Goal: Information Seeking & Learning: Learn about a topic

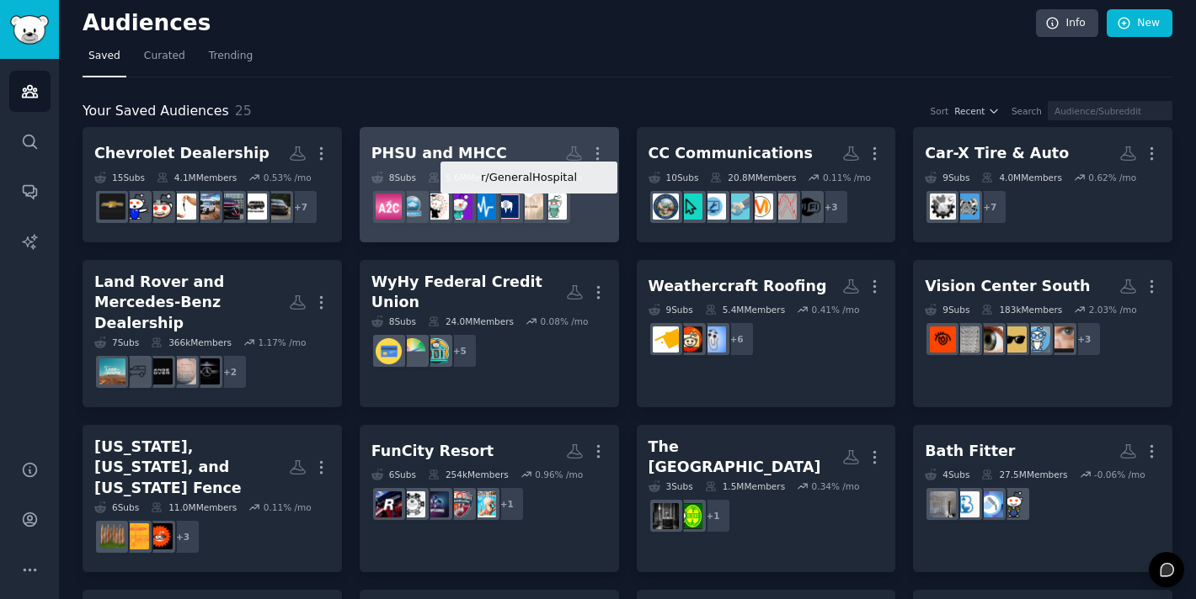
scroll to position [514, 0]
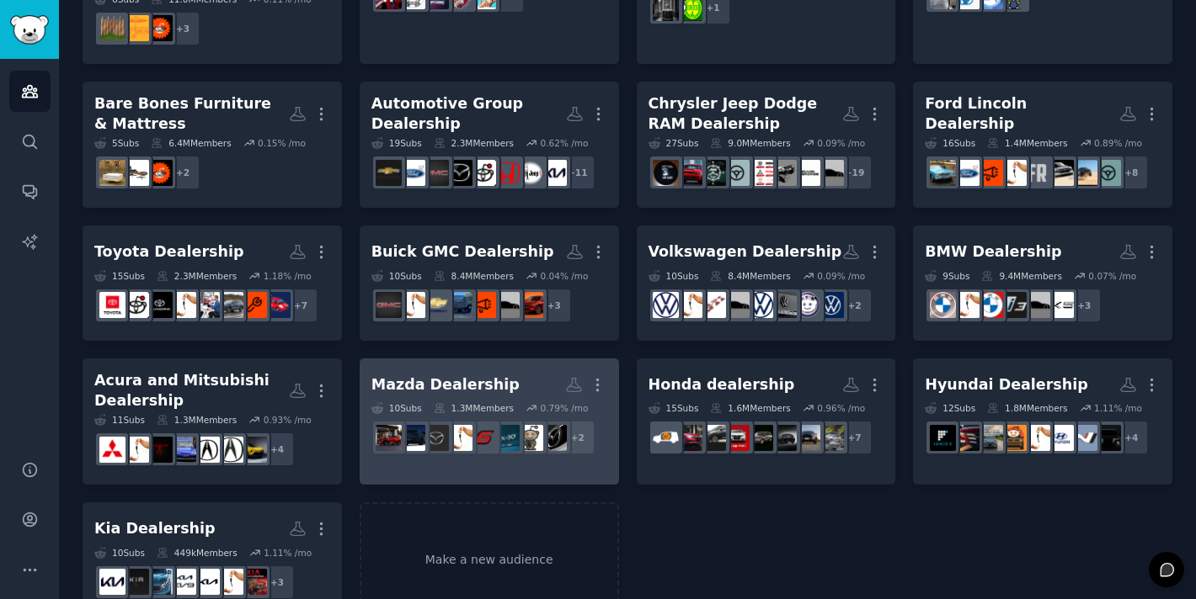
click at [500, 370] on h2 "Mazda Dealership More" at bounding box center [489, 384] width 236 height 29
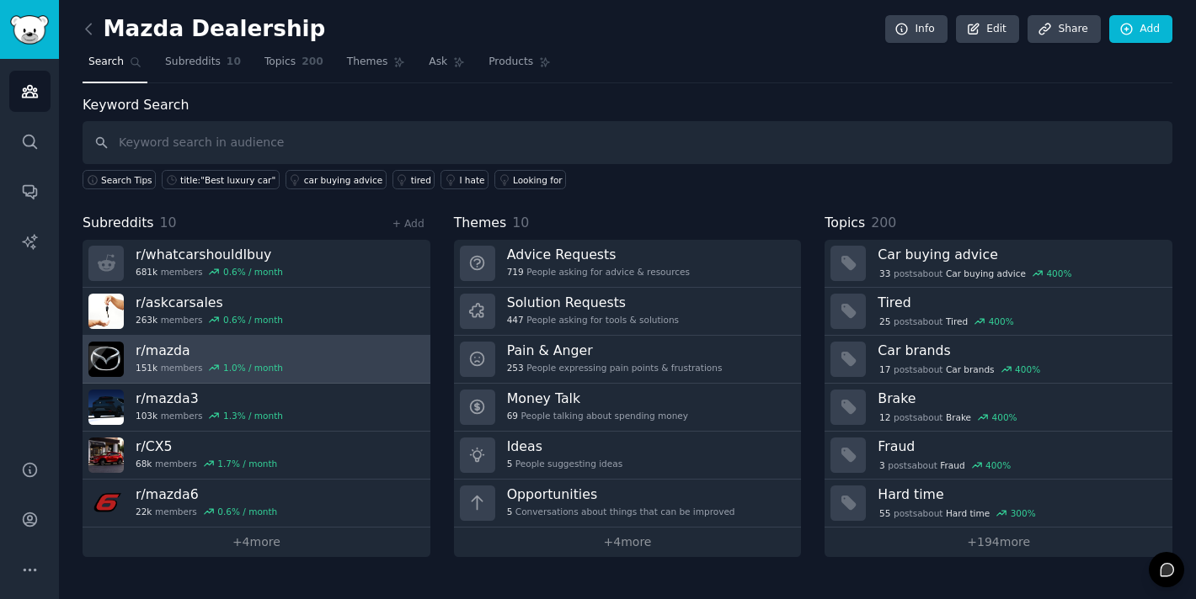
click at [377, 353] on link "r/ mazda 151k members 1.0 % / month" at bounding box center [257, 360] width 348 height 48
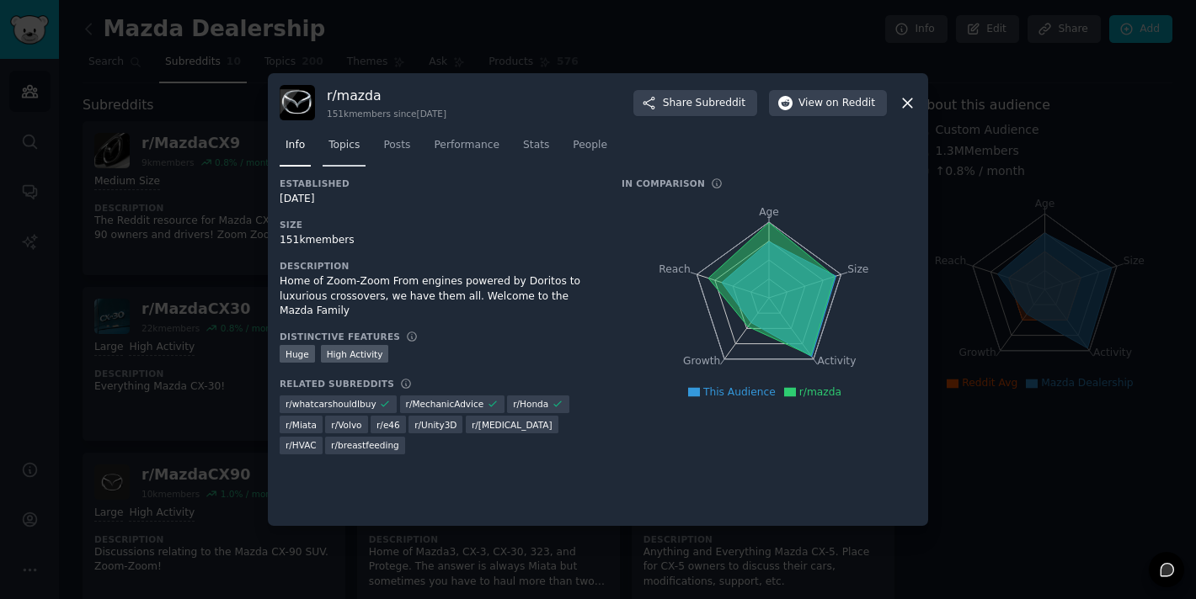
click at [348, 154] on link "Topics" at bounding box center [343, 149] width 43 height 35
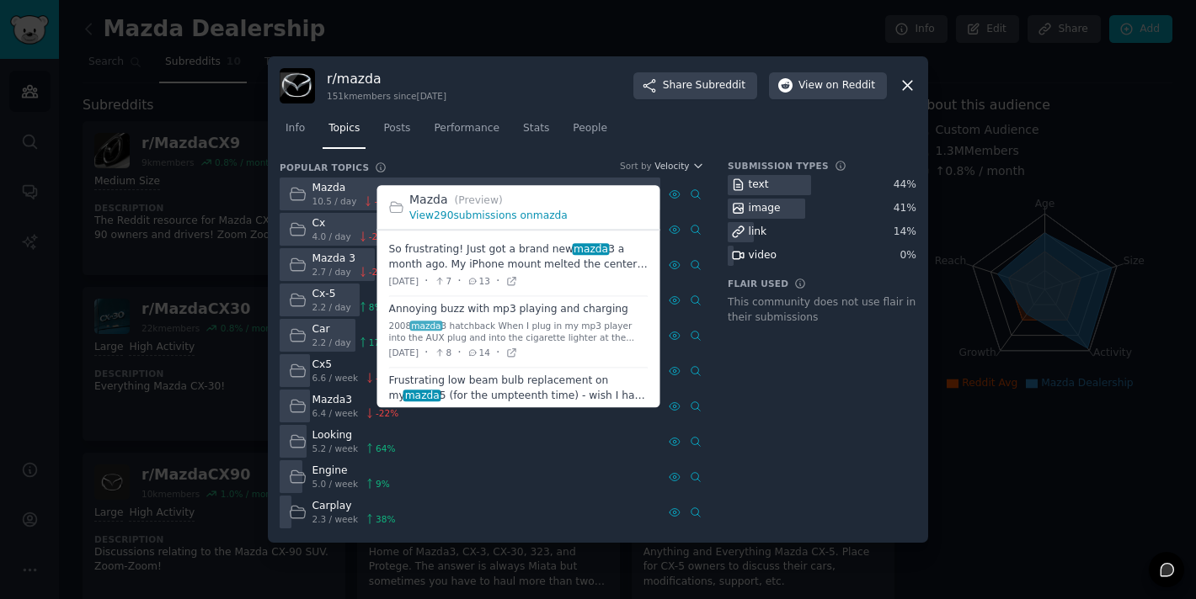
click at [518, 222] on div "View 290 submissions on mazda" at bounding box center [528, 216] width 239 height 15
click at [525, 220] on link "View 290 submissions on mazda" at bounding box center [488, 216] width 158 height 12
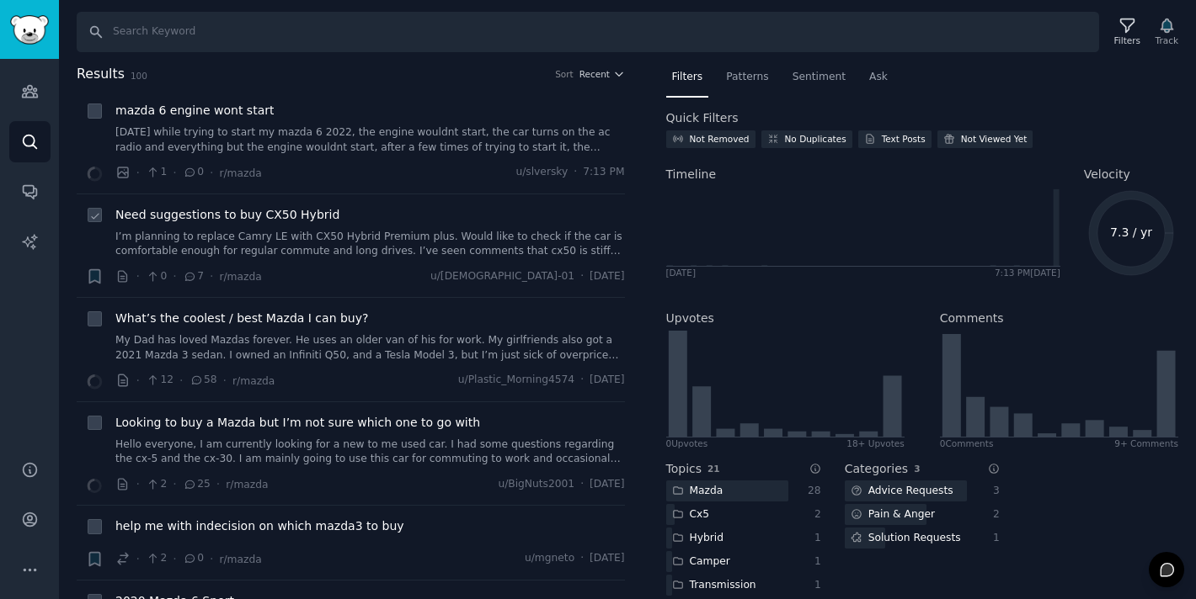
click at [389, 236] on link "I’m planning to replace Camry LE with CX50 Hybrid Premium plus. Would like to c…" at bounding box center [369, 244] width 509 height 29
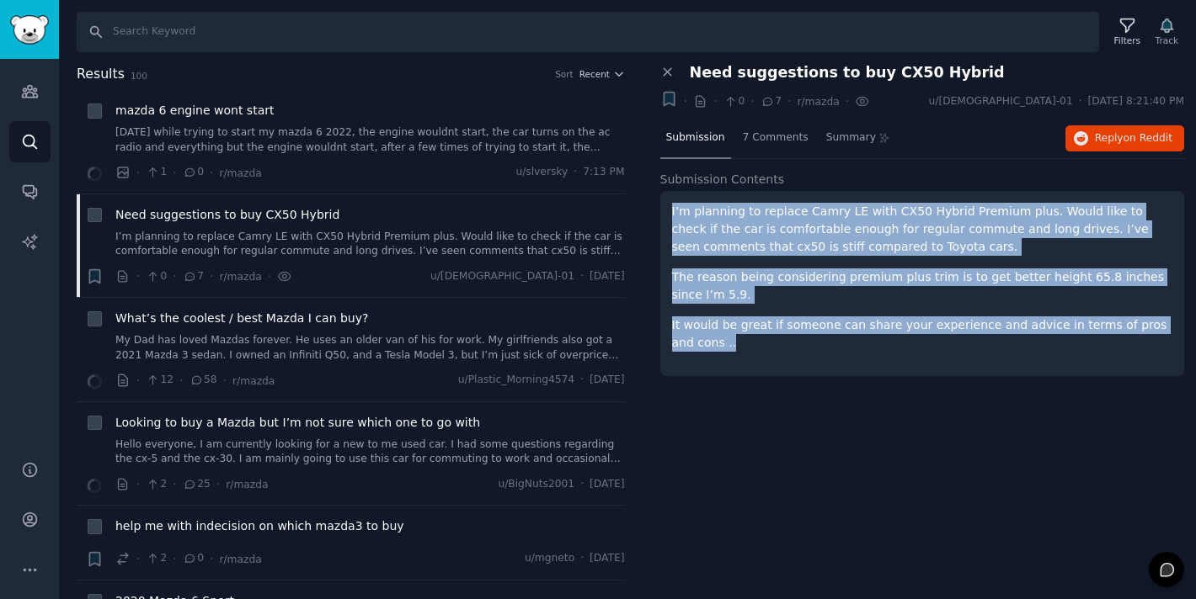
drag, startPoint x: 689, startPoint y: 232, endPoint x: 725, endPoint y: 354, distance: 128.1
click at [725, 354] on div "I’m planning to replace Camry LE with CX50 Hybrid Premium plus. Would like to c…" at bounding box center [922, 283] width 525 height 185
copy div "I’m planning to replace Camry LE with CX50 Hybrid Premium plus. Would like to c…"
click at [1112, 144] on span "Reply on Reddit" at bounding box center [1133, 138] width 77 height 15
copy div "I’m planning to replace Camry LE with CX50 Hybrid Premium plus. Would like to c…"
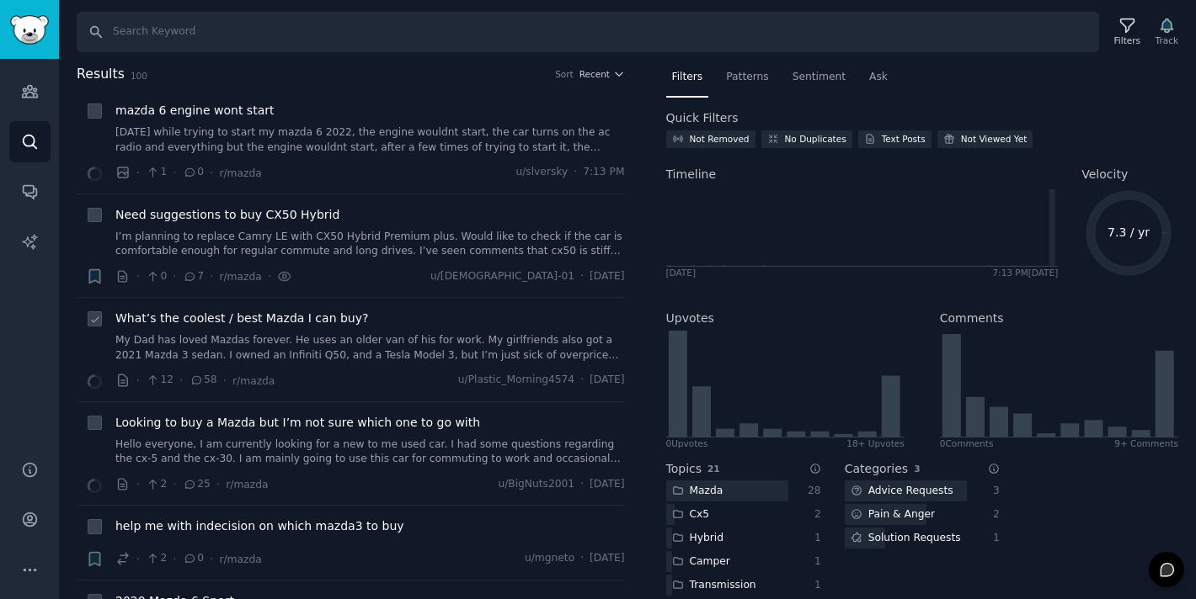
click at [221, 342] on link "My Dad has loved Mazdas forever. He uses an older van of his for work. My girlf…" at bounding box center [369, 347] width 509 height 29
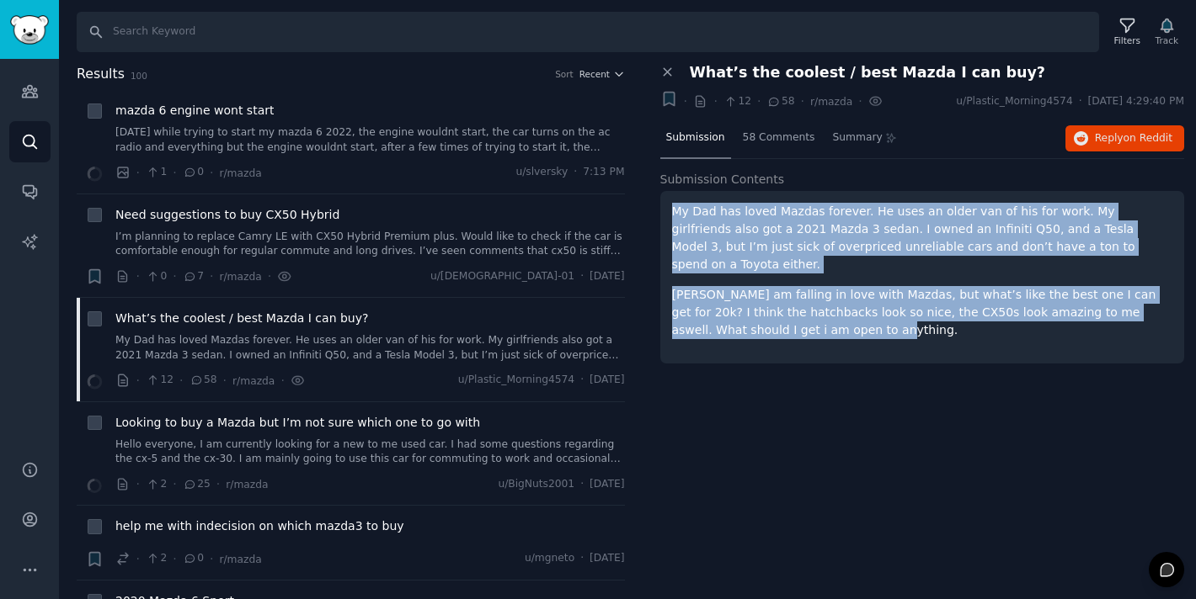
drag, startPoint x: 677, startPoint y: 218, endPoint x: 776, endPoint y: 329, distance: 149.1
click at [776, 329] on div "My Dad has loved Mazdas forever. He uses an older van of his for work. My girlf…" at bounding box center [922, 277] width 525 height 173
copy div "My Dad has loved Mazdas forever. He uses an older van of his for work. My girlf…"
click at [1083, 132] on icon "button" at bounding box center [1081, 138] width 15 height 15
click at [1093, 142] on button "Reply on Reddit" at bounding box center [1124, 138] width 119 height 27
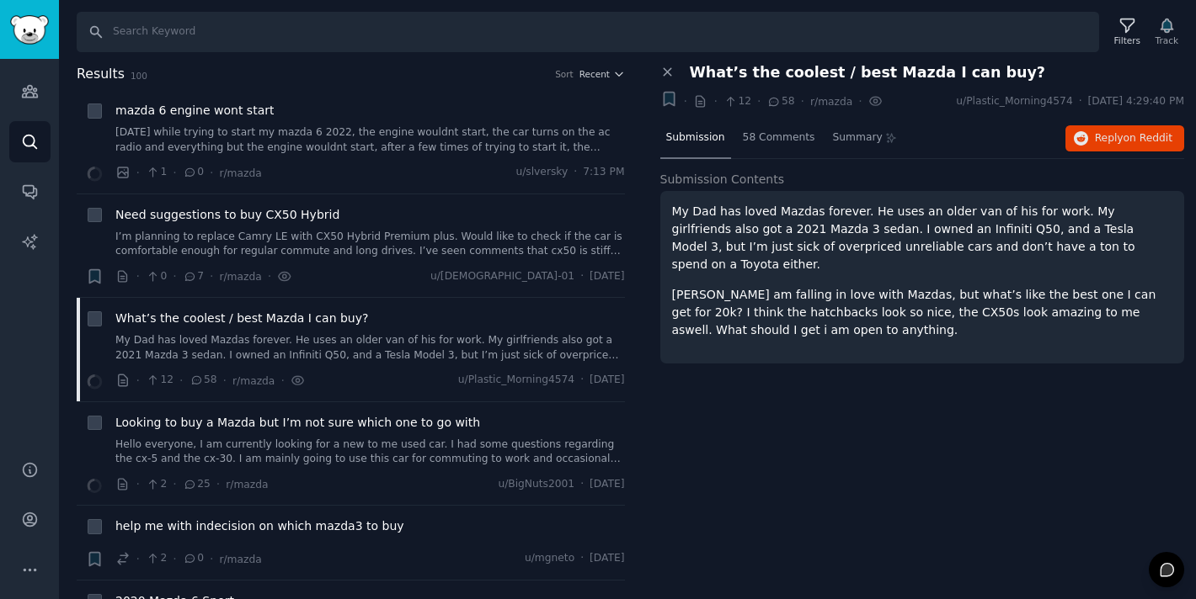
click at [726, 462] on div "Close panel What’s the coolest / best Mazda I can buy? Bookmark this conversati…" at bounding box center [922, 332] width 548 height 536
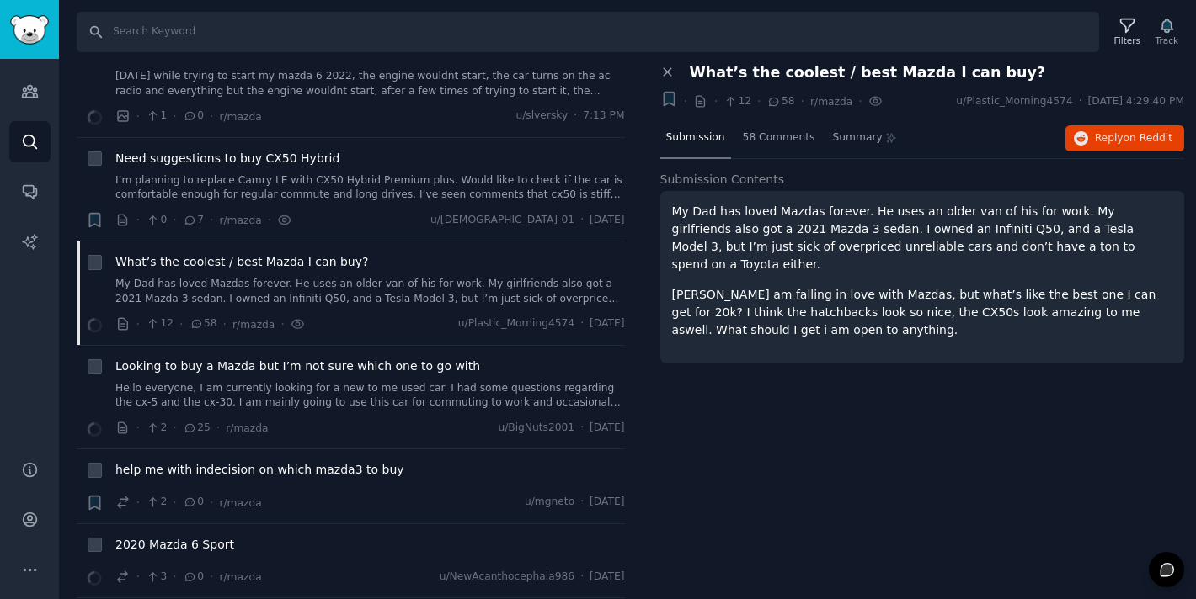
scroll to position [331, 0]
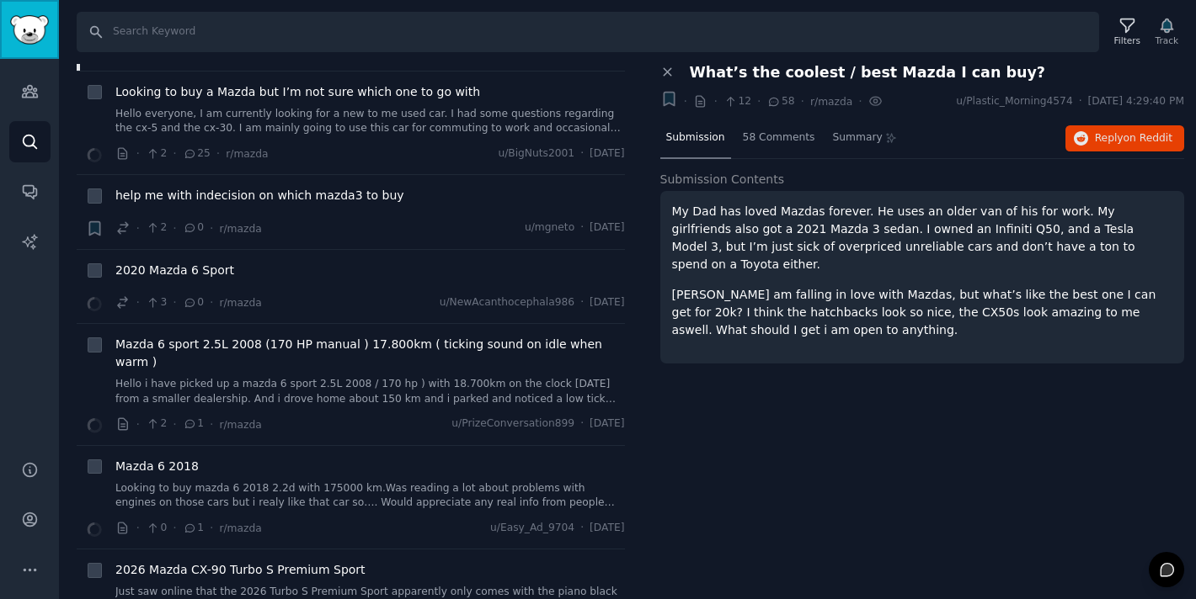
click at [37, 45] on link "Sidebar" at bounding box center [29, 29] width 59 height 59
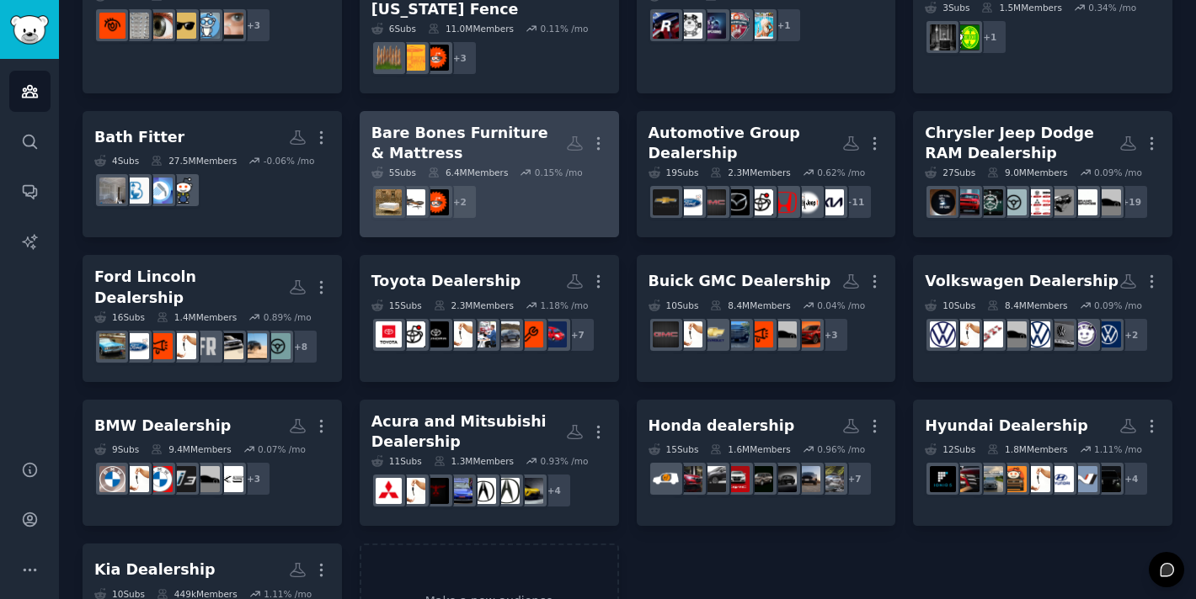
scroll to position [514, 0]
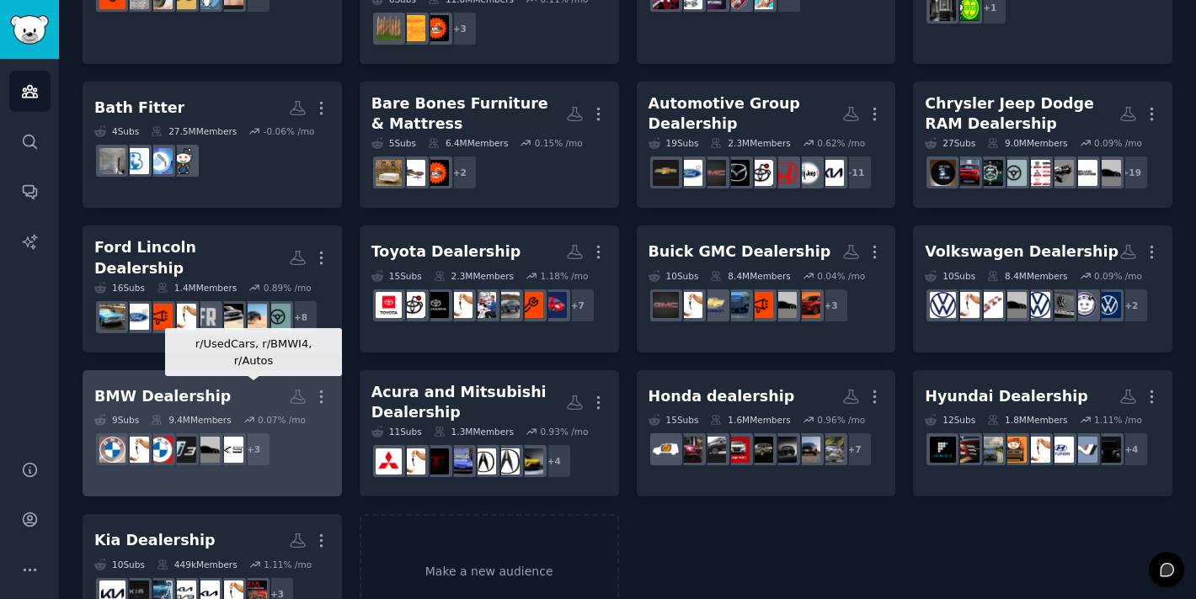
click at [267, 432] on div "+ 3" at bounding box center [253, 449] width 35 height 35
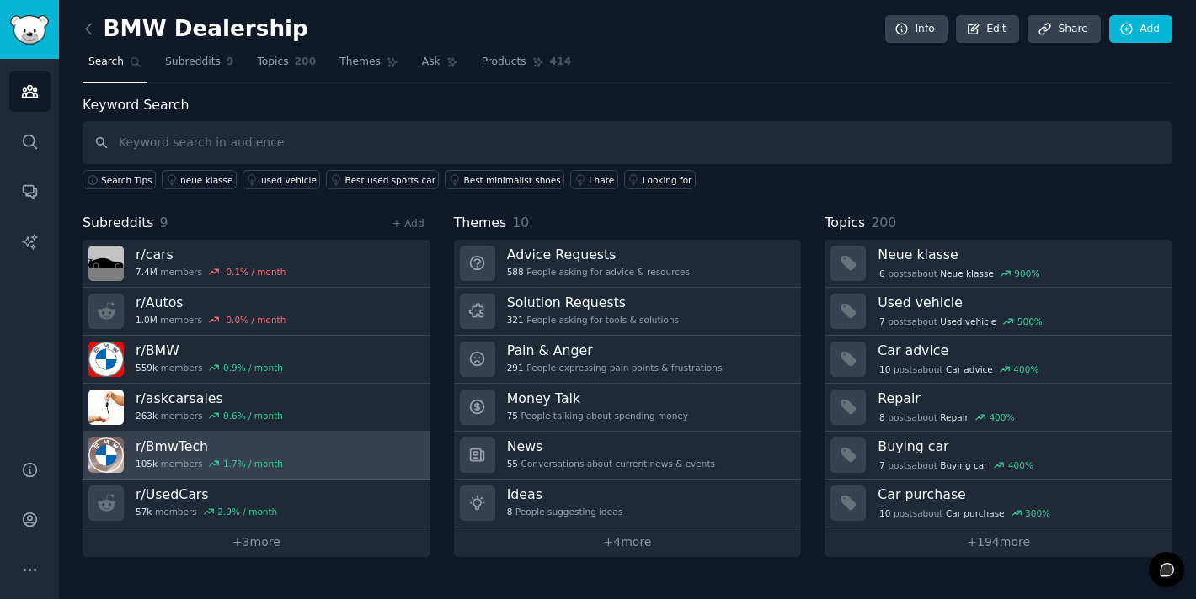
click at [224, 452] on h3 "r/ BmwTech" at bounding box center [209, 447] width 147 height 18
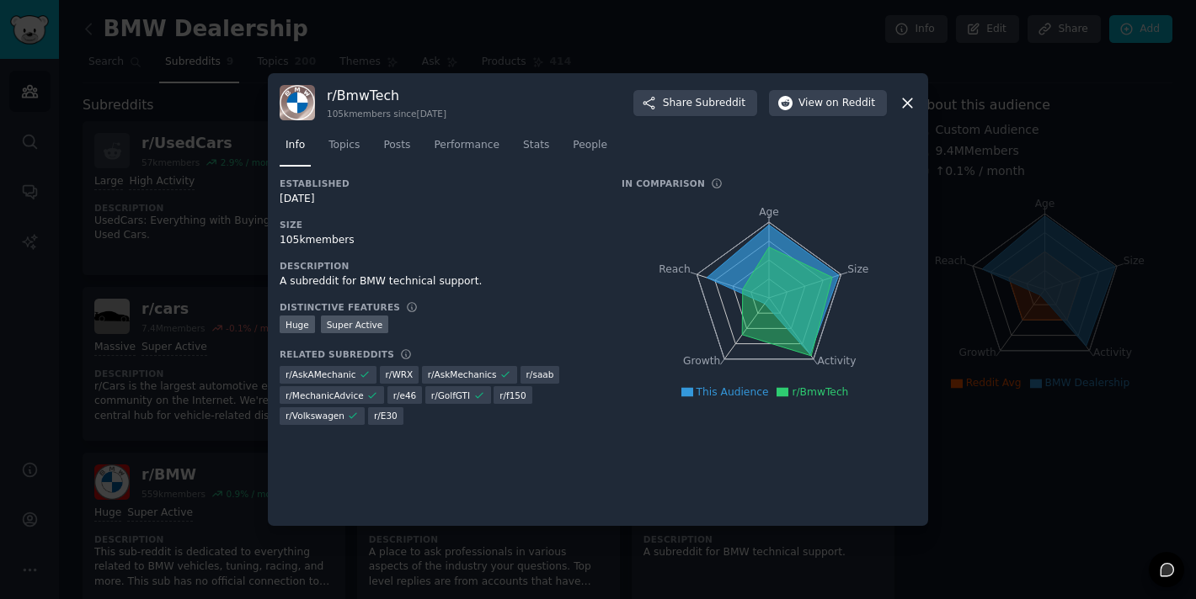
click at [367, 155] on nav "Info Topics Posts Performance Stats People" at bounding box center [598, 149] width 637 height 35
click at [347, 152] on span "Topics" at bounding box center [343, 145] width 31 height 15
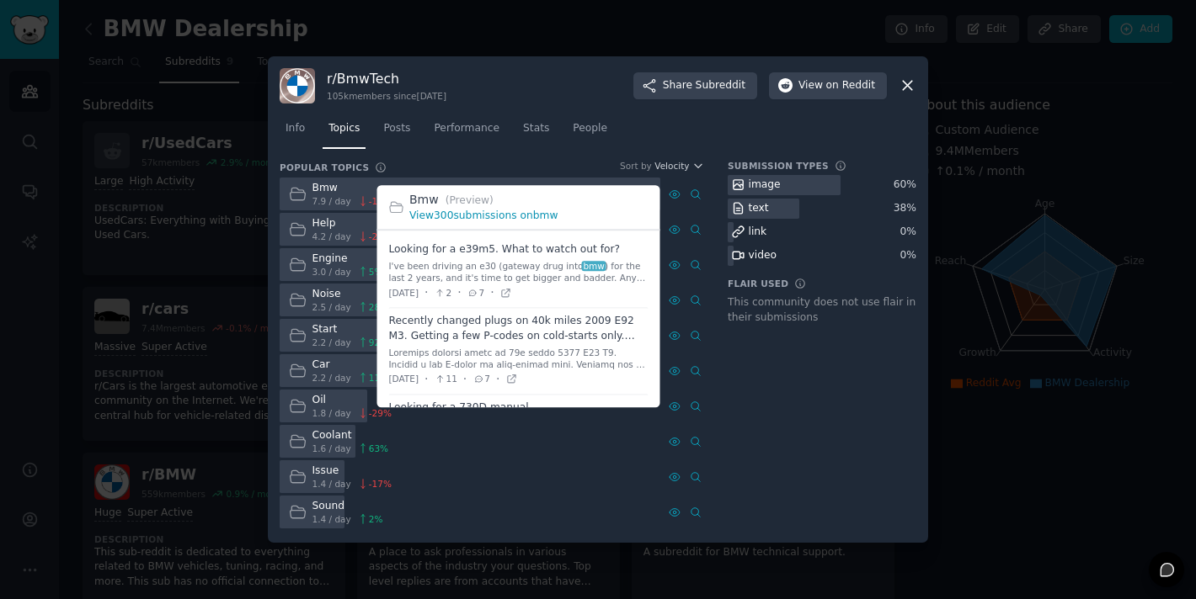
click at [503, 219] on link "View 300 submissions on bmw" at bounding box center [483, 216] width 148 height 12
click at [450, 212] on link "View 300 submissions on bmw" at bounding box center [483, 216] width 148 height 12
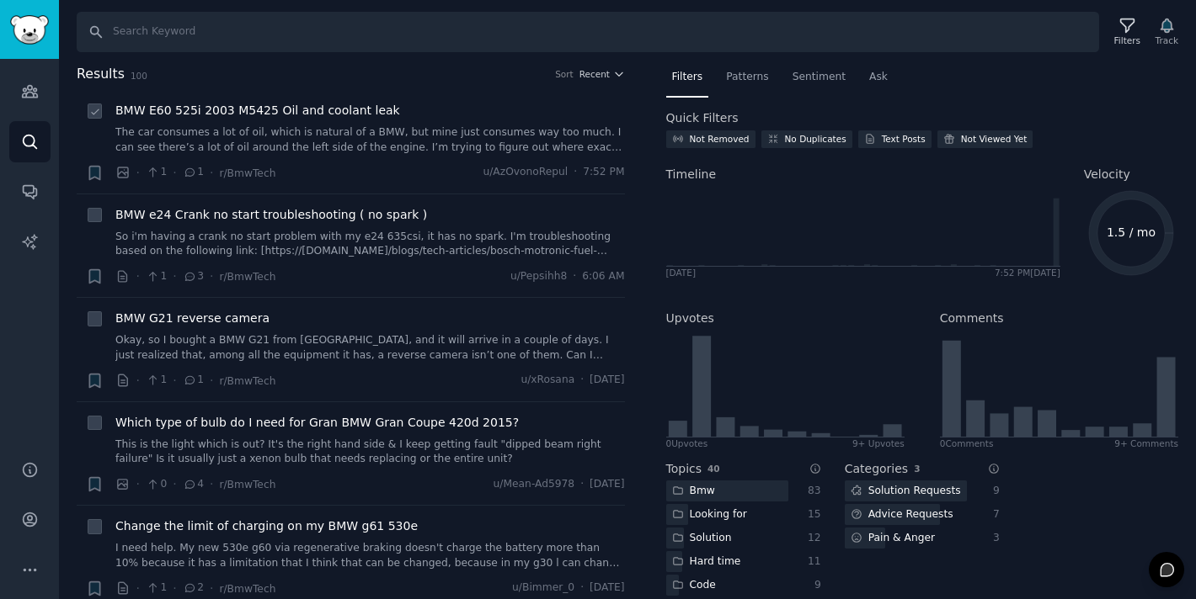
click at [292, 150] on link "The car consumes a lot of oil, which is natural of a BMW, but mine just consume…" at bounding box center [369, 139] width 509 height 29
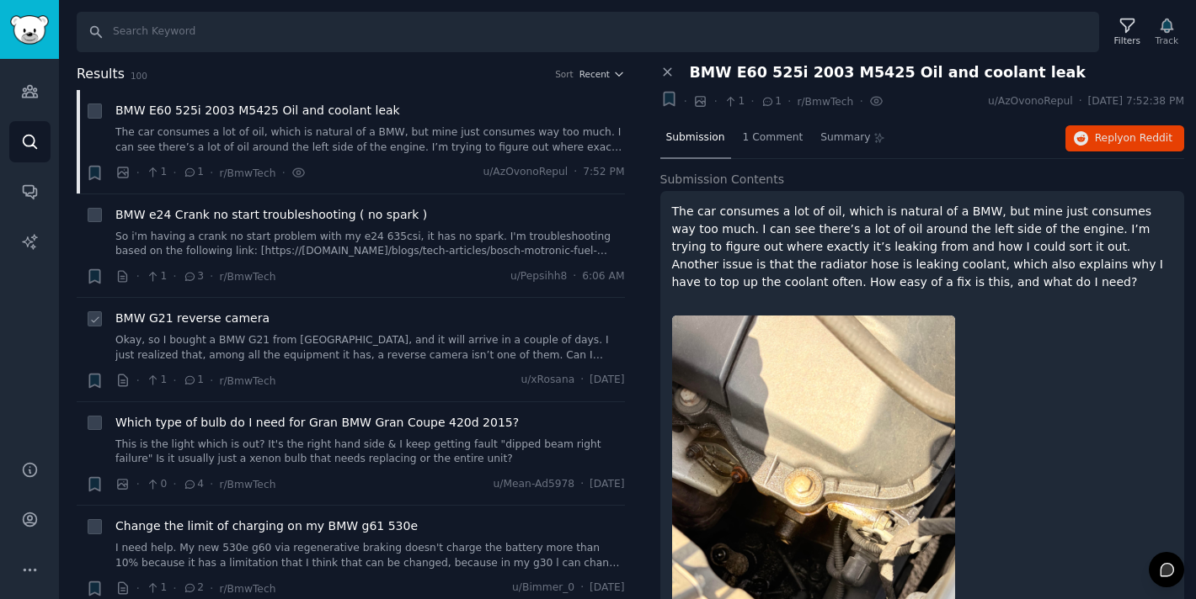
click at [260, 353] on link "Okay, so I bought a BMW G21 from [GEOGRAPHIC_DATA], and it will arrive in a cou…" at bounding box center [369, 347] width 509 height 29
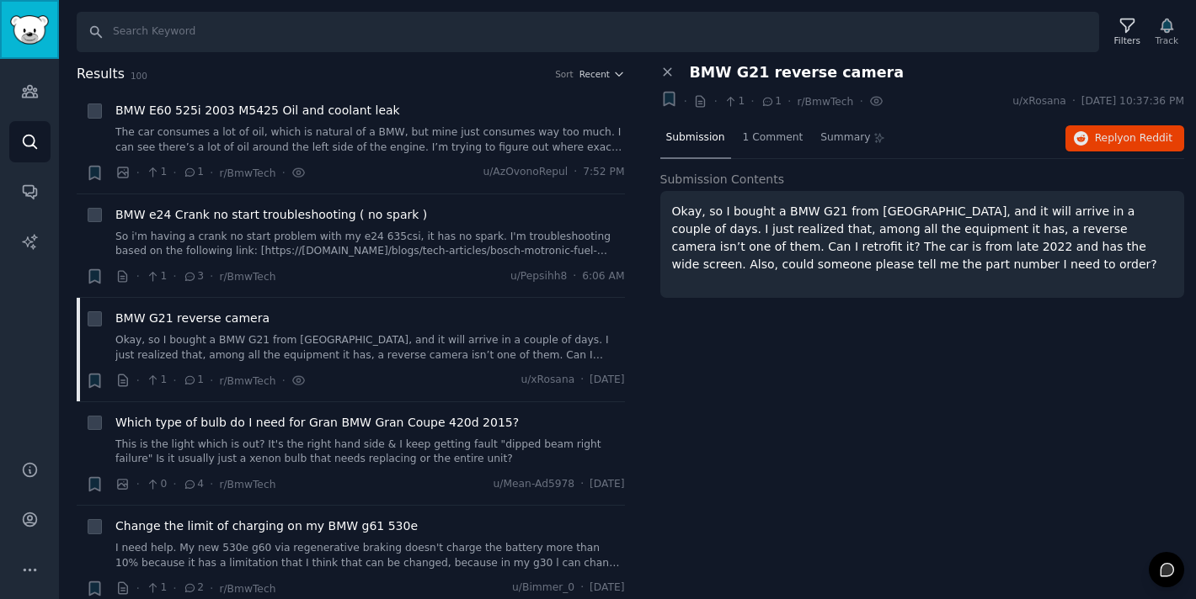
click at [31, 47] on link "Sidebar" at bounding box center [29, 29] width 59 height 59
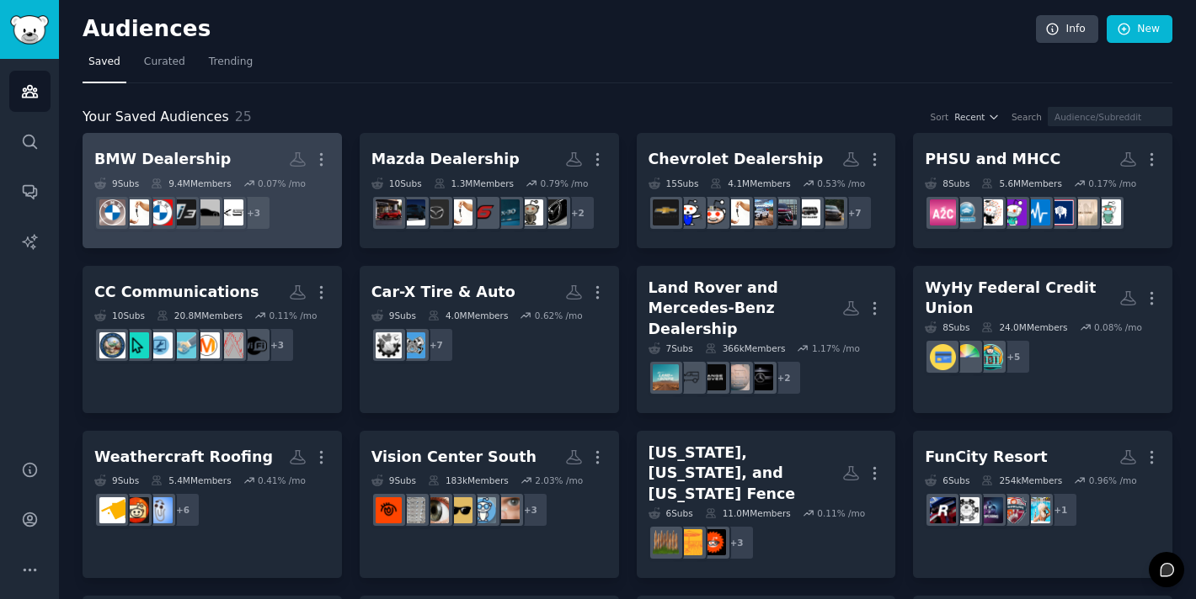
click at [226, 160] on h2 "BMW Dealership Custom Audience More" at bounding box center [212, 159] width 236 height 29
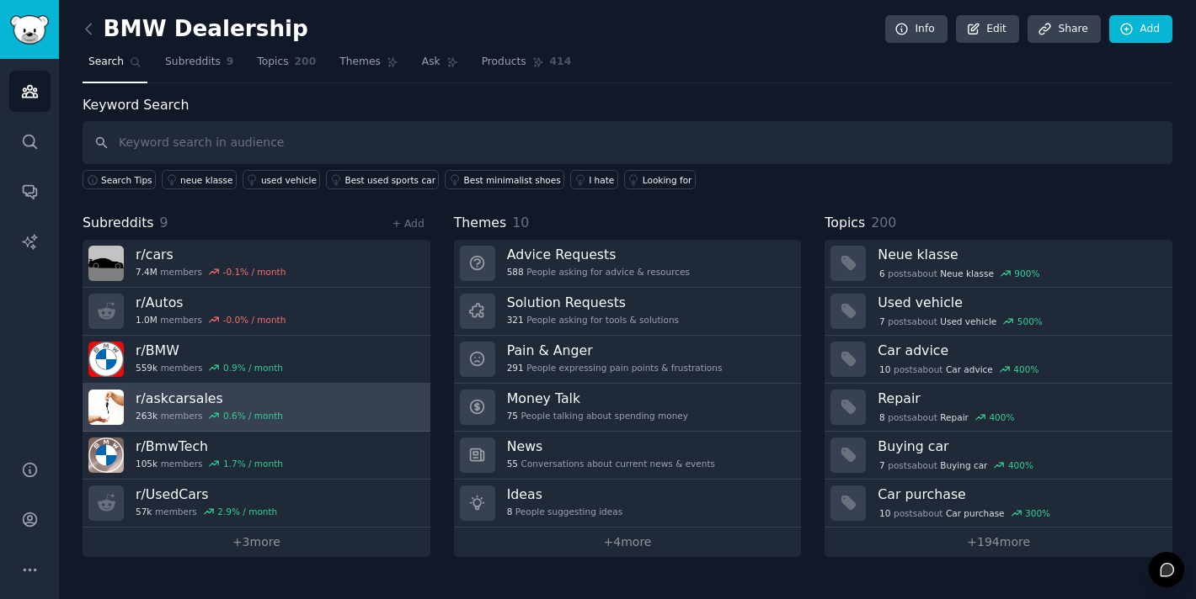
click at [254, 406] on h3 "r/ askcarsales" at bounding box center [209, 399] width 147 height 18
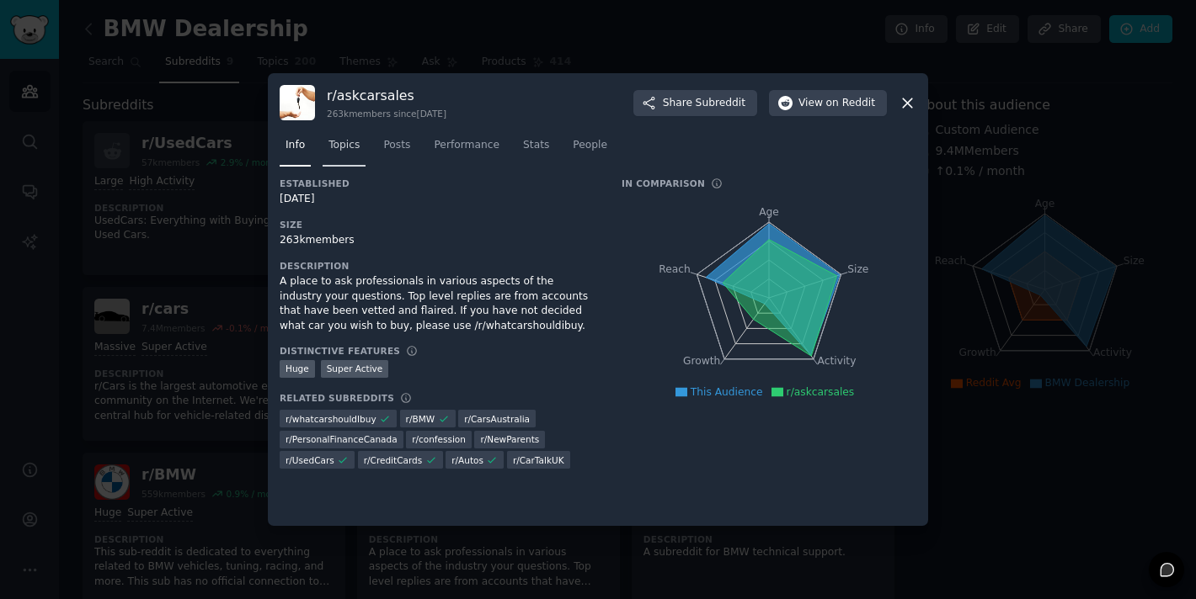
click at [340, 152] on span "Topics" at bounding box center [343, 145] width 31 height 15
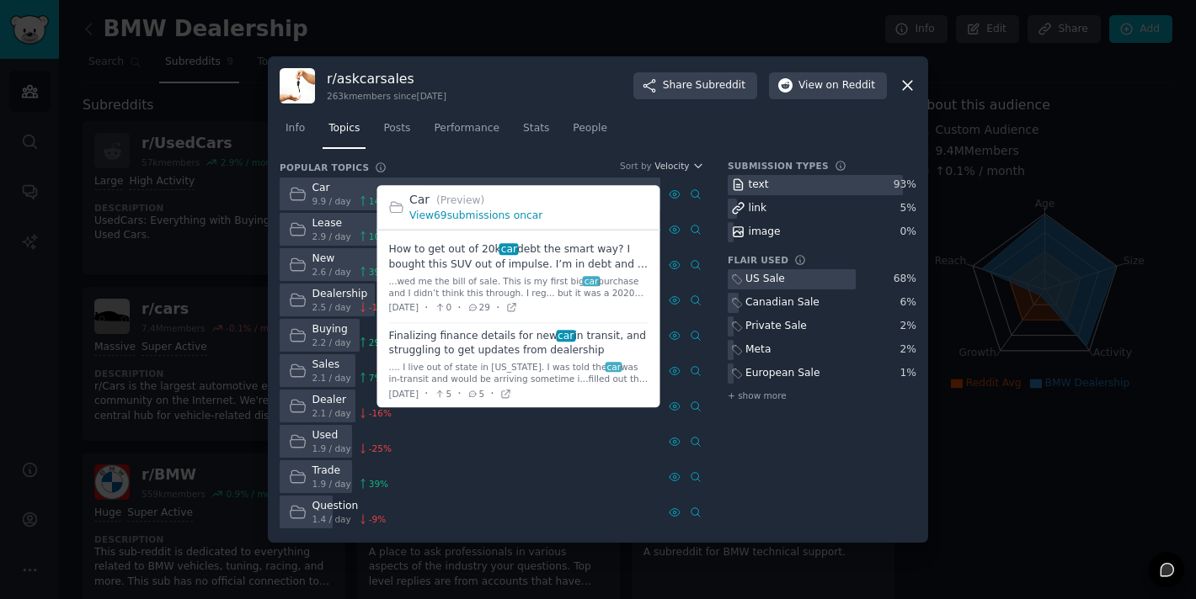
click at [480, 216] on link "View 69 submissions on car" at bounding box center [475, 216] width 133 height 12
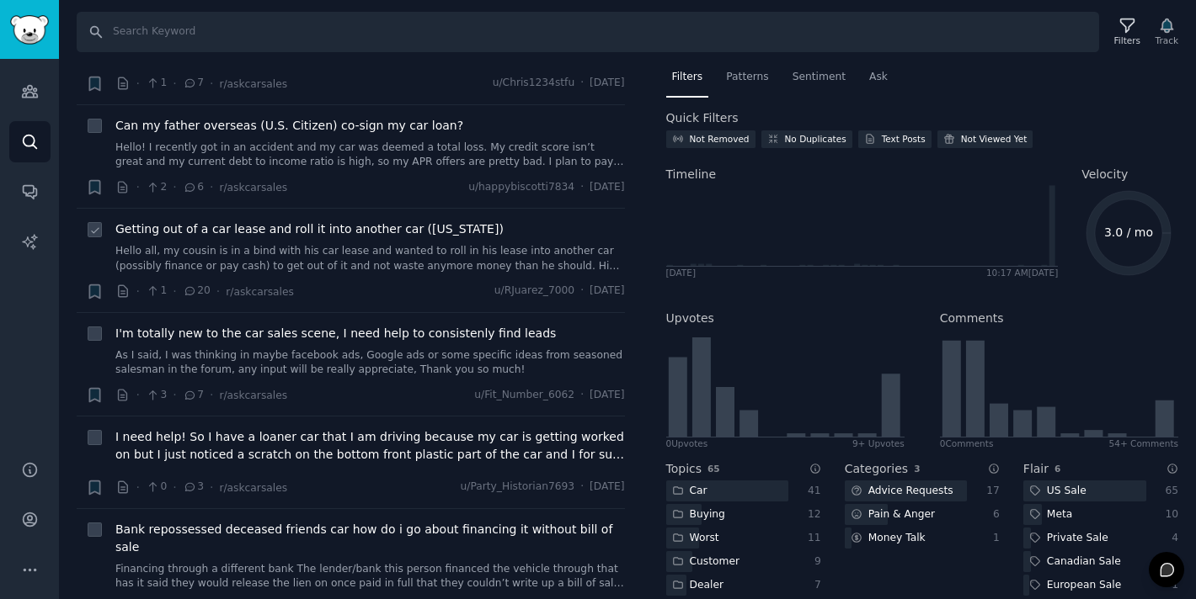
scroll to position [106, 0]
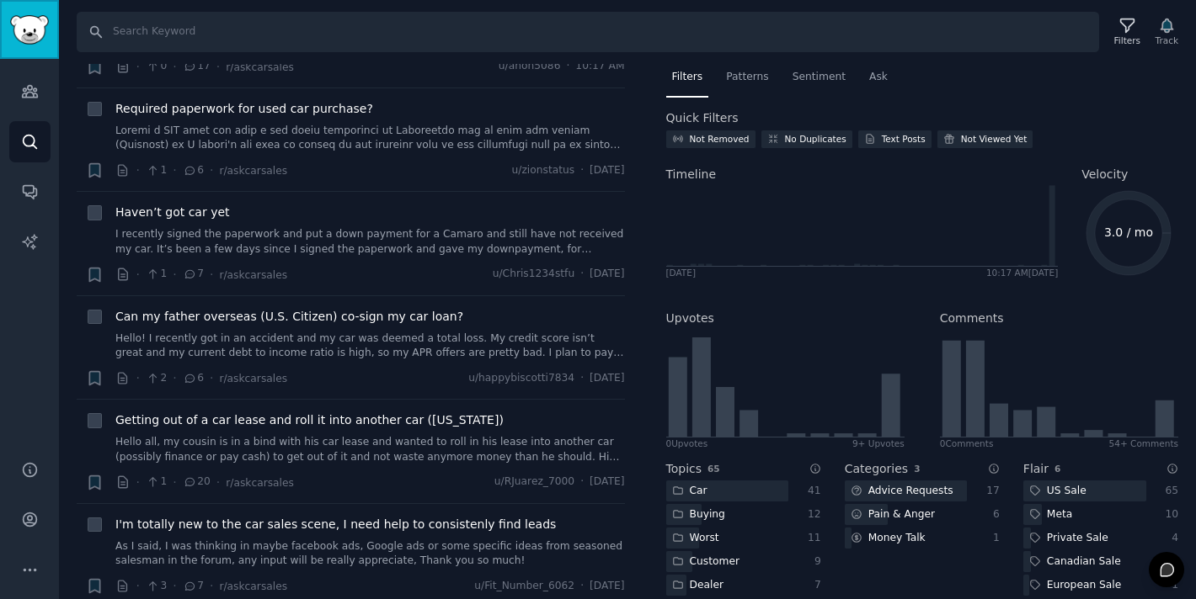
click at [52, 44] on link "Sidebar" at bounding box center [29, 29] width 59 height 59
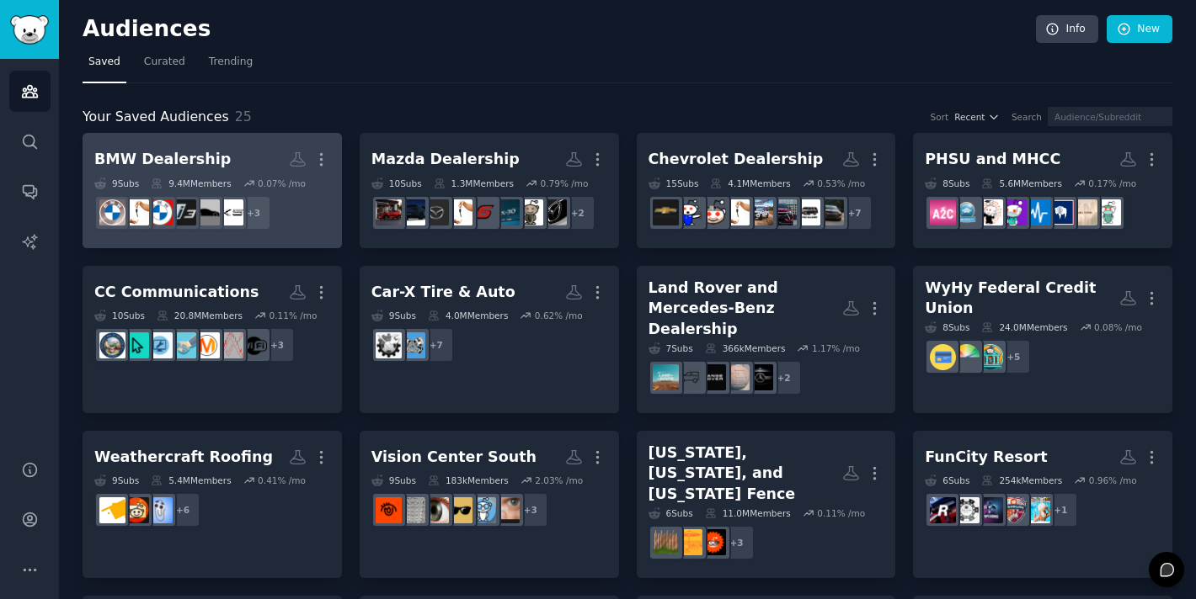
click at [271, 152] on h2 "BMW Dealership More" at bounding box center [212, 159] width 236 height 29
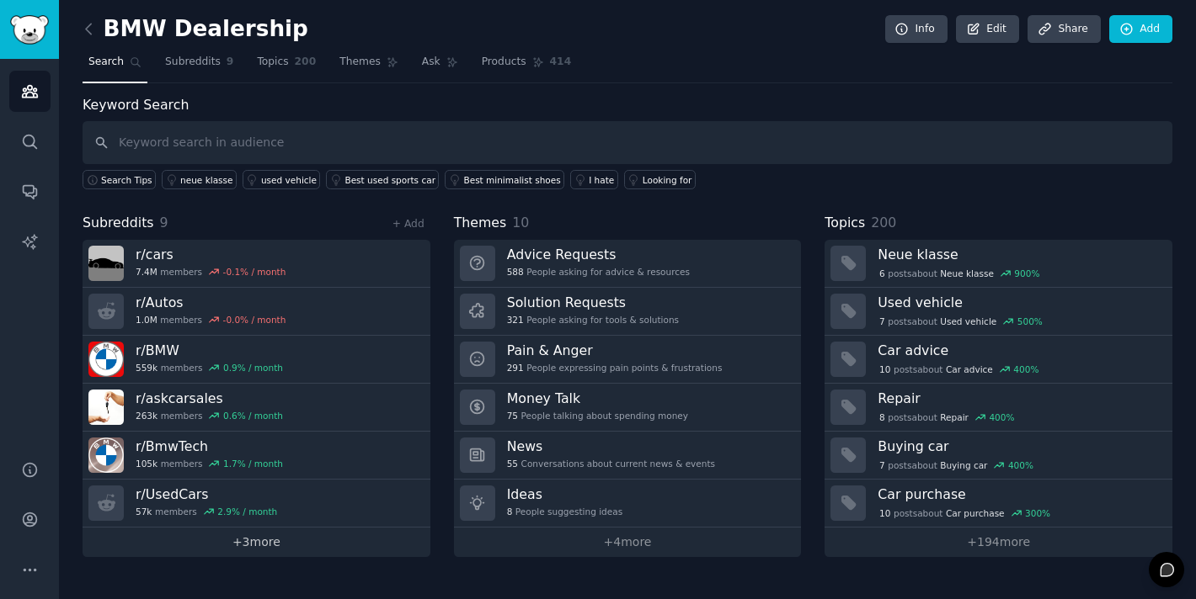
click at [259, 543] on link "+ 3 more" at bounding box center [257, 542] width 348 height 29
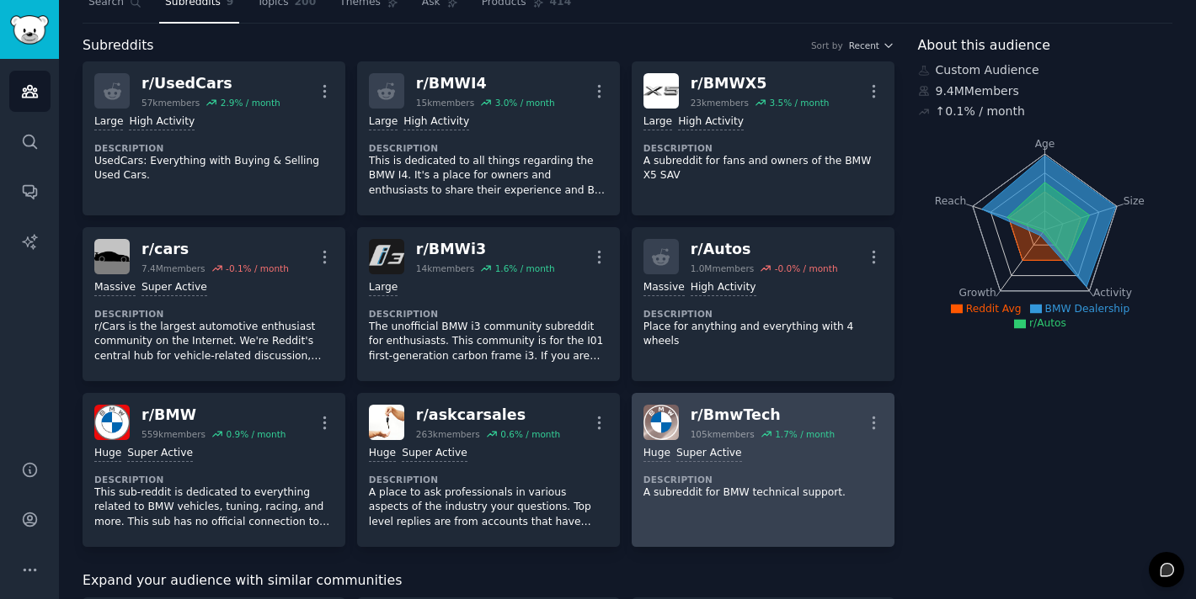
scroll to position [141, 0]
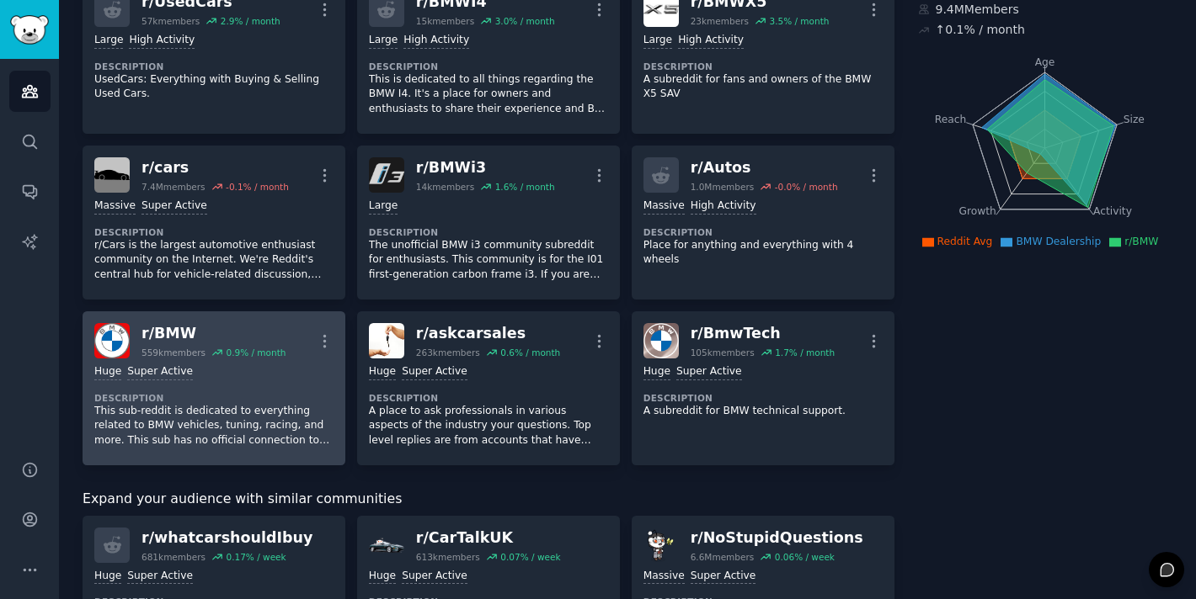
click at [228, 374] on div "Huge Super Active" at bounding box center [213, 373] width 239 height 16
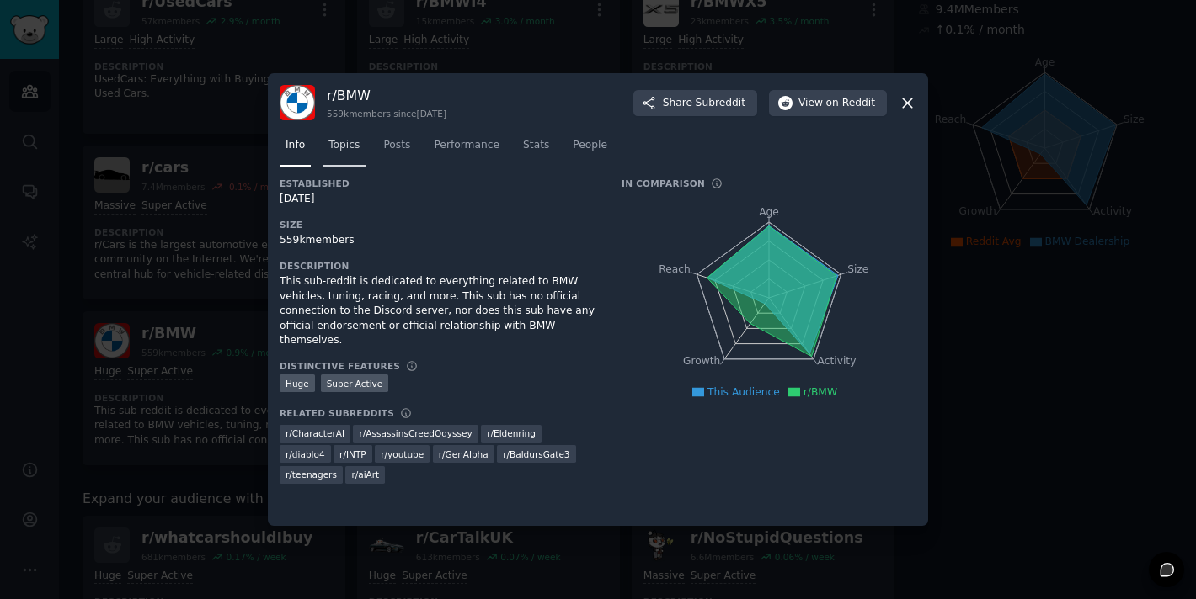
click at [336, 140] on span "Topics" at bounding box center [343, 145] width 31 height 15
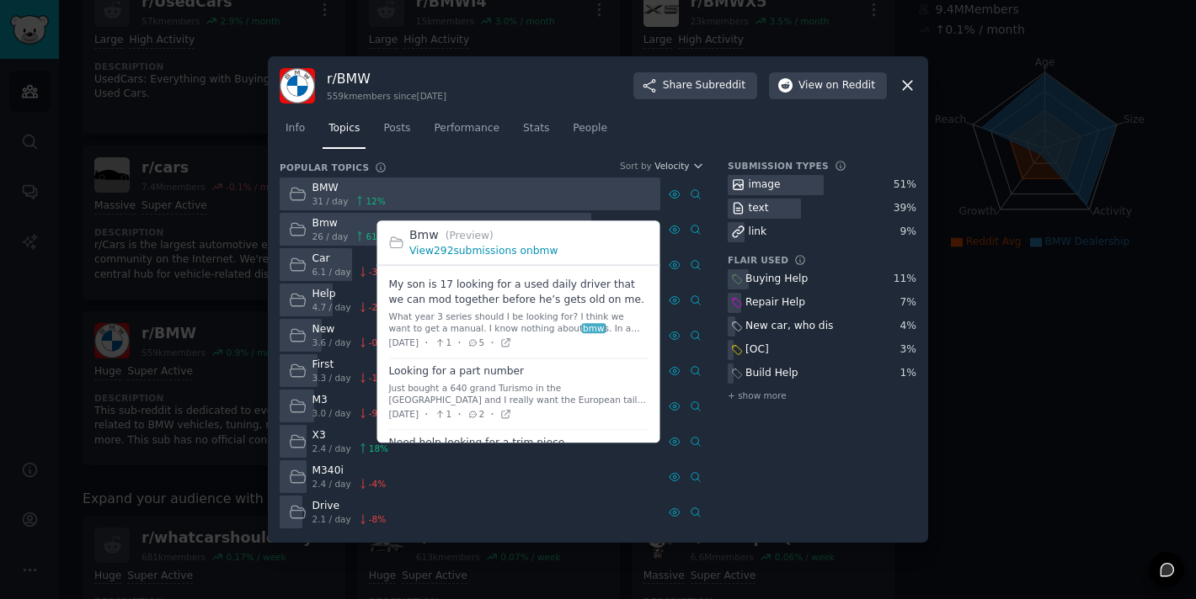
click at [467, 255] on link "View 292 submissions on bmw" at bounding box center [483, 251] width 148 height 12
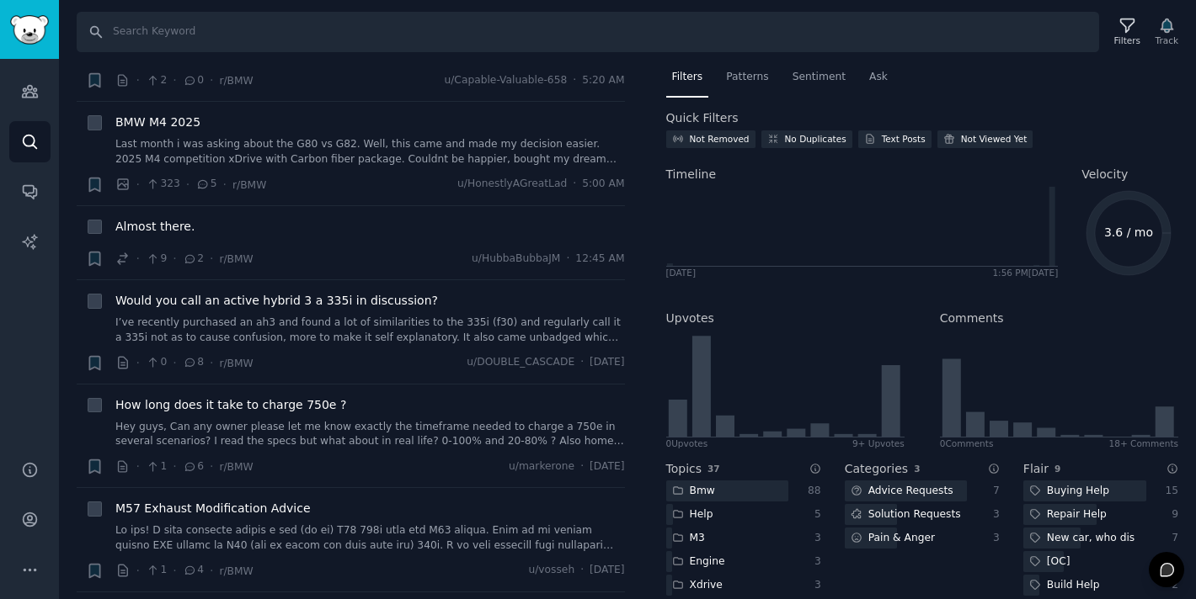
scroll to position [1003, 0]
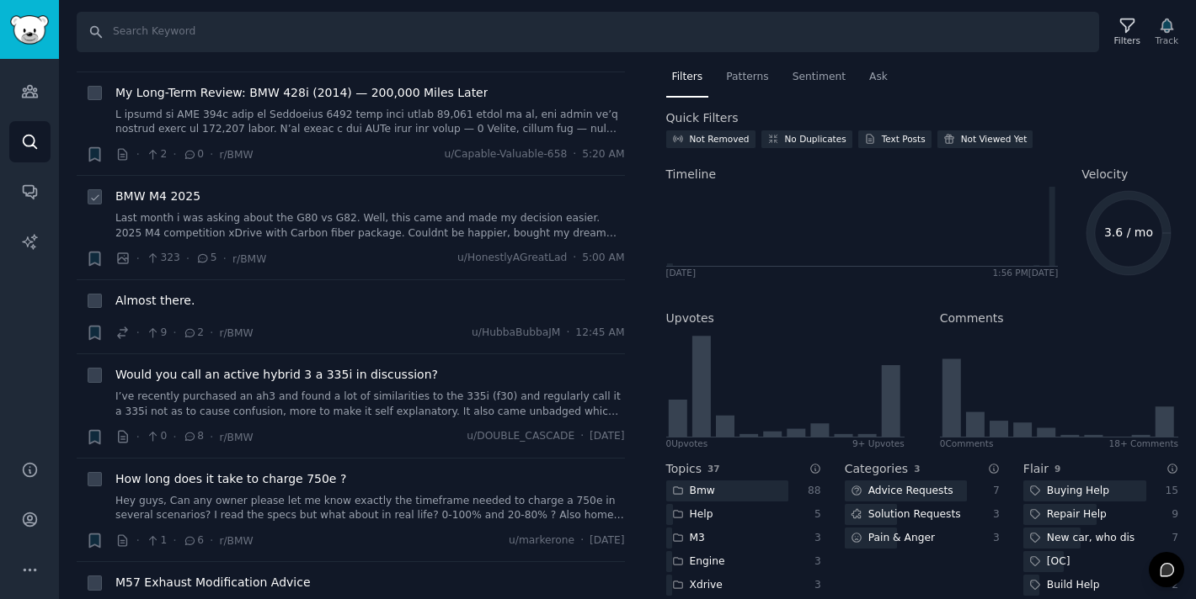
click at [347, 229] on link "Last month i was asking about the G80 vs G82. Well, this came and made my decis…" at bounding box center [369, 225] width 509 height 29
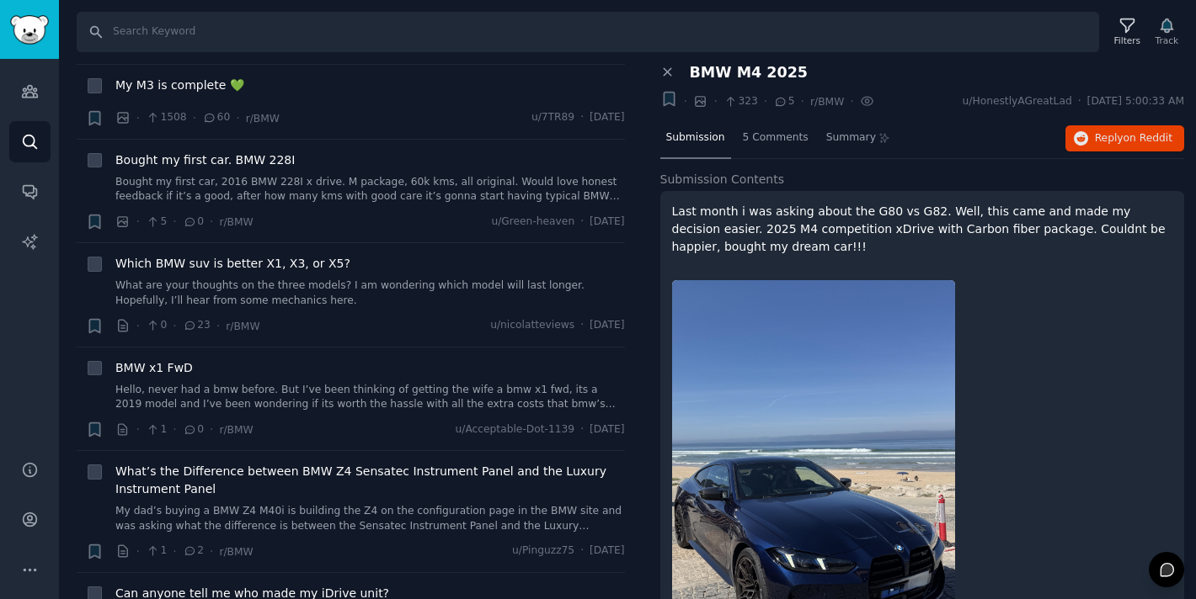
scroll to position [4486, 0]
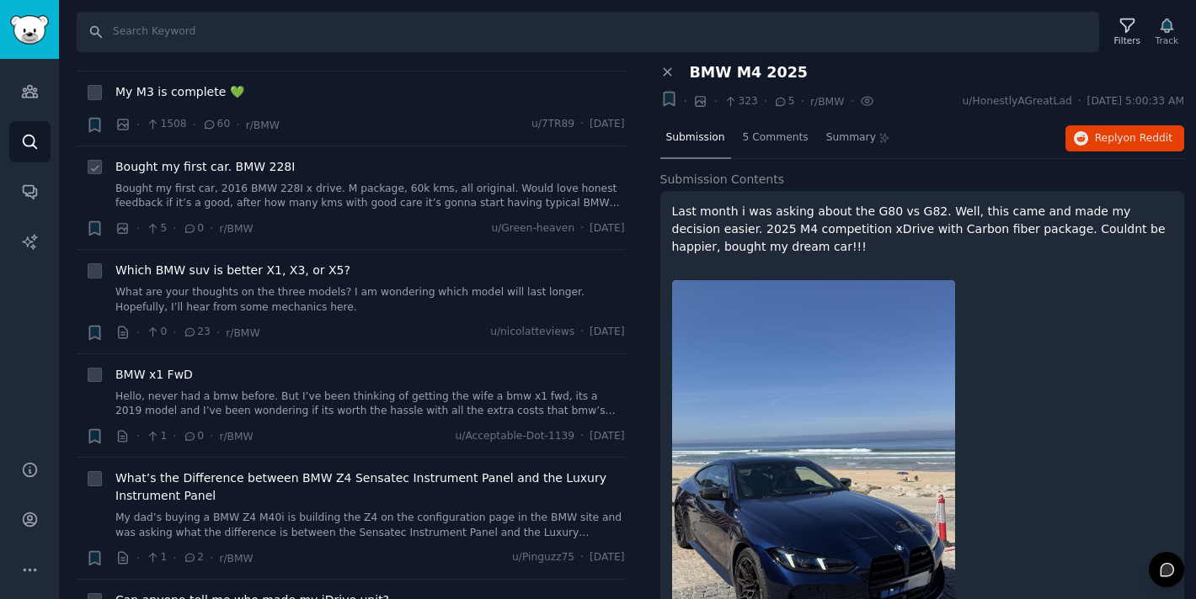
click at [258, 188] on link "Bought my first car, 2016 BMW 228I x drive. M package, 60k kms, all original. W…" at bounding box center [369, 196] width 509 height 29
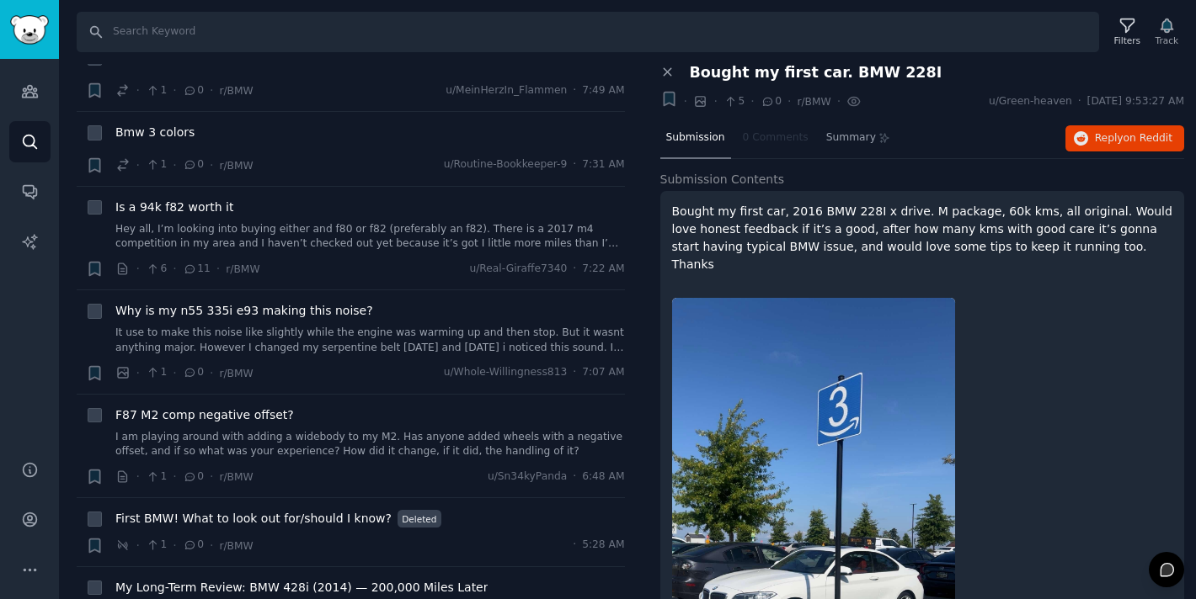
scroll to position [511, 0]
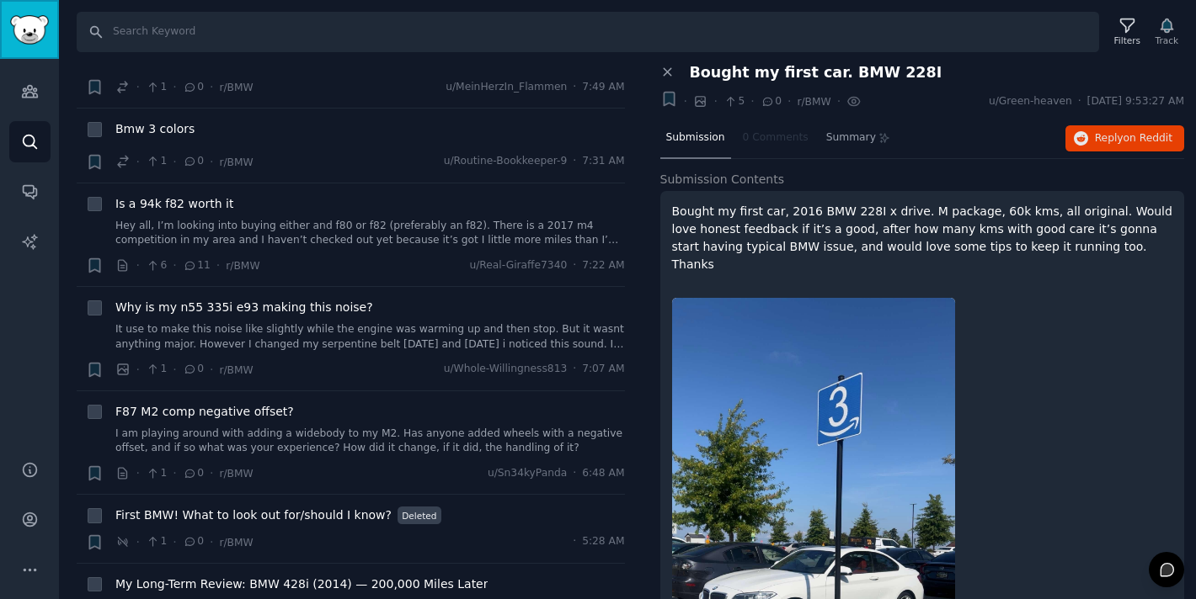
click at [30, 34] on img "Sidebar" at bounding box center [29, 29] width 39 height 29
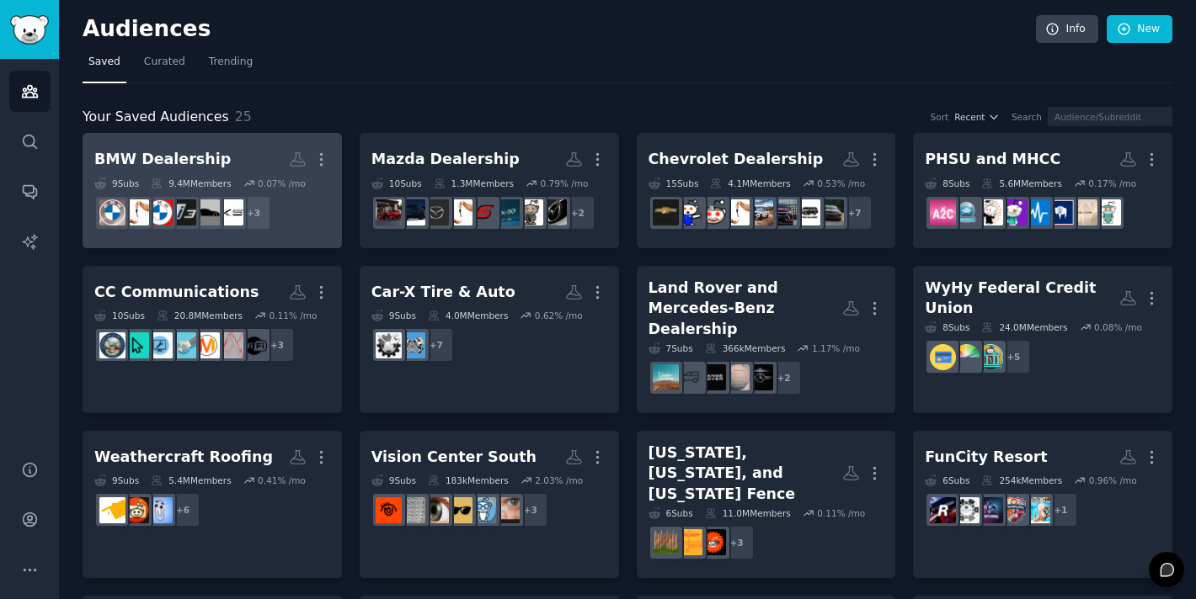
click at [205, 157] on div "BMW Dealership" at bounding box center [162, 159] width 136 height 21
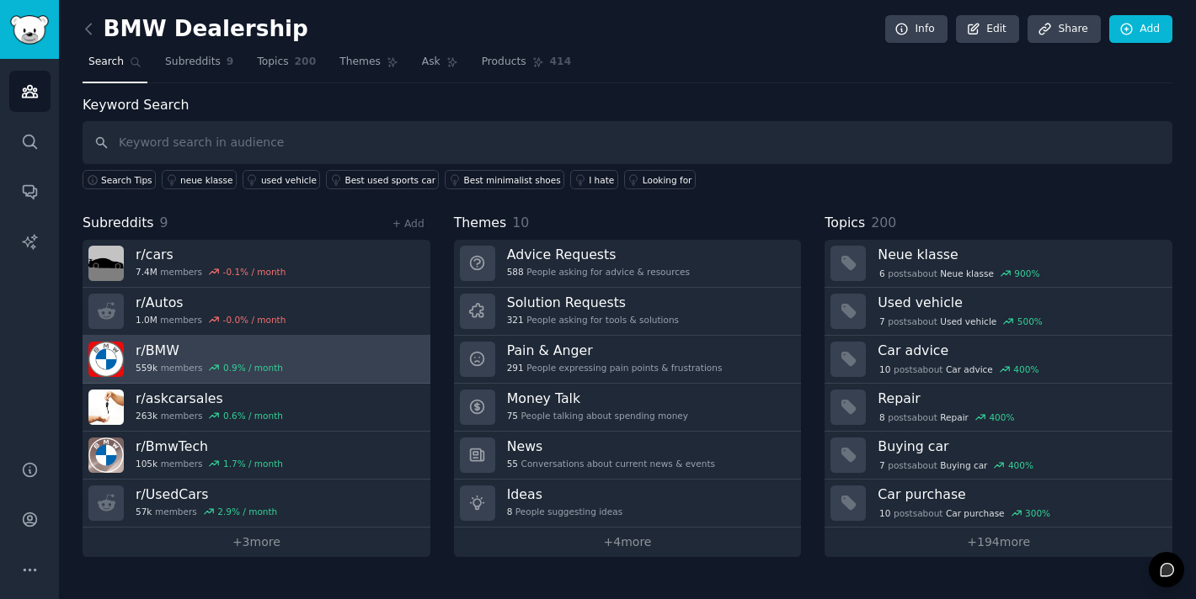
click at [170, 354] on h3 "r/ BMW" at bounding box center [209, 351] width 147 height 18
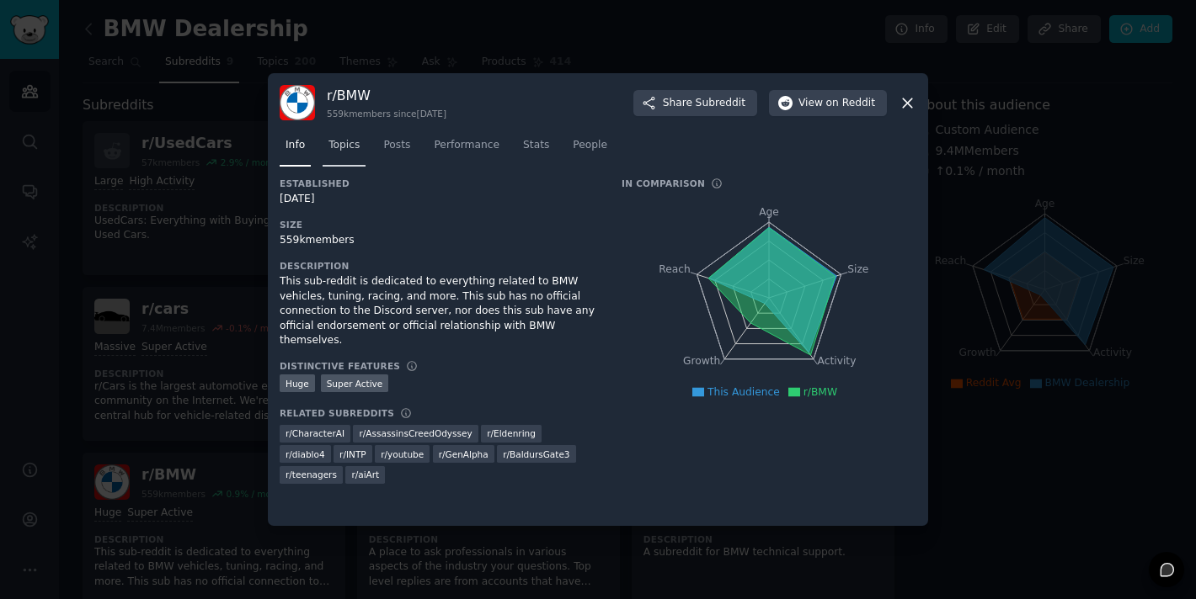
click at [340, 146] on span "Topics" at bounding box center [343, 145] width 31 height 15
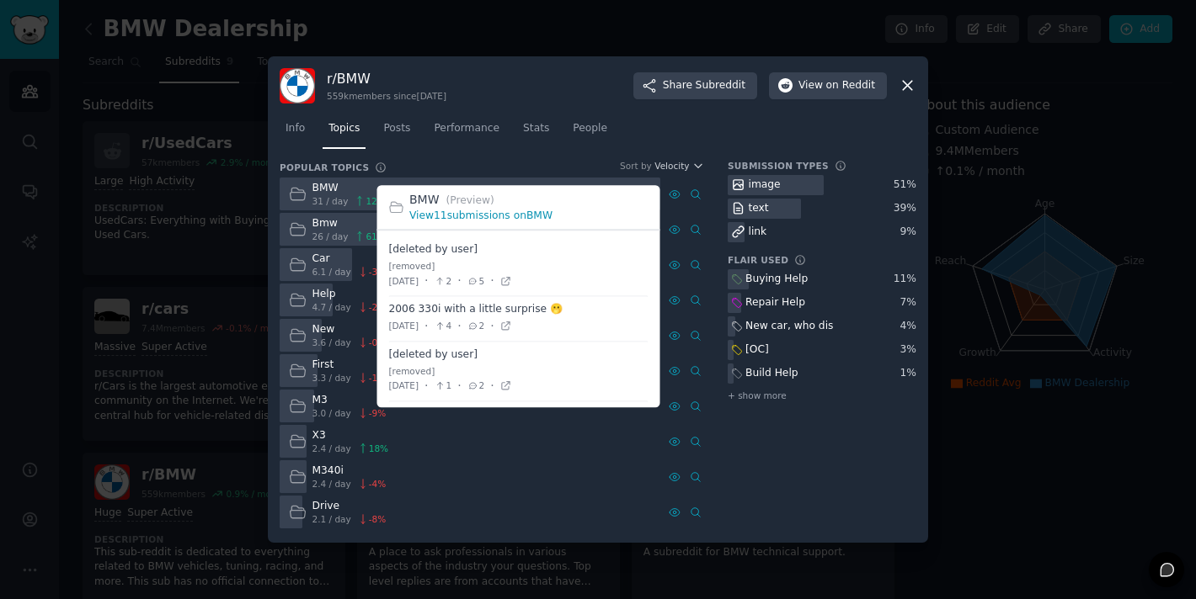
click at [482, 210] on link "View 11 submissions on BMW" at bounding box center [480, 216] width 143 height 12
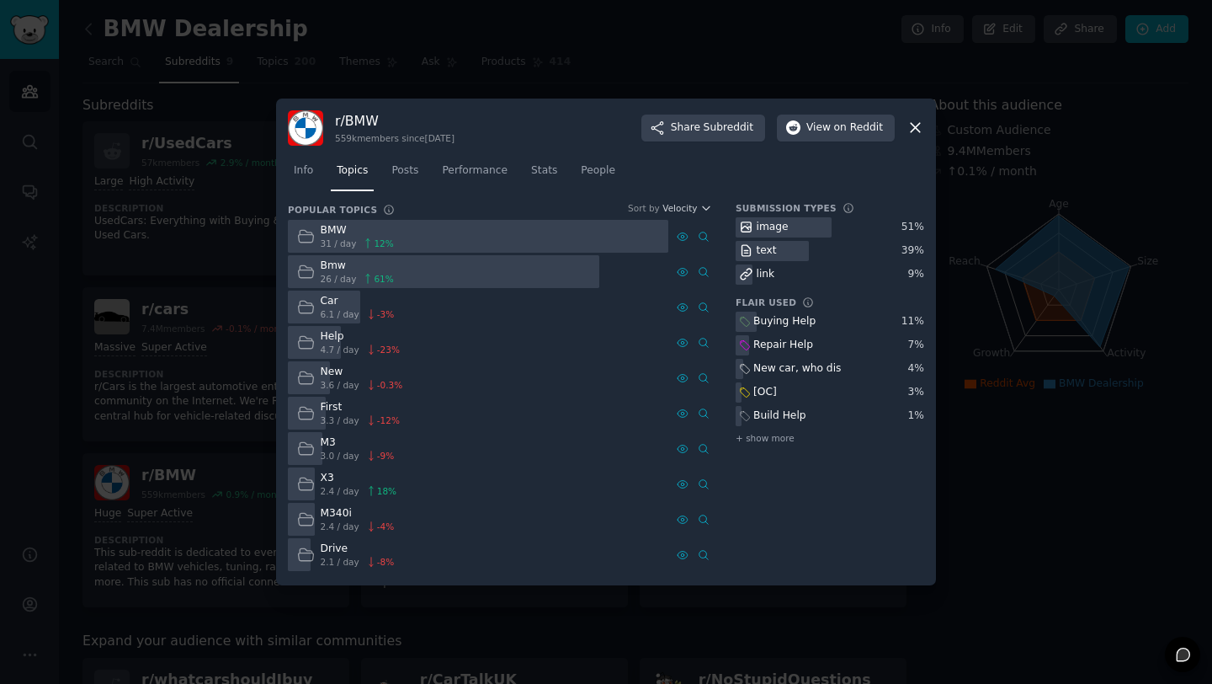
drag, startPoint x: 238, startPoint y: 203, endPoint x: 217, endPoint y: 193, distance: 23.3
click at [238, 203] on div at bounding box center [606, 342] width 1212 height 684
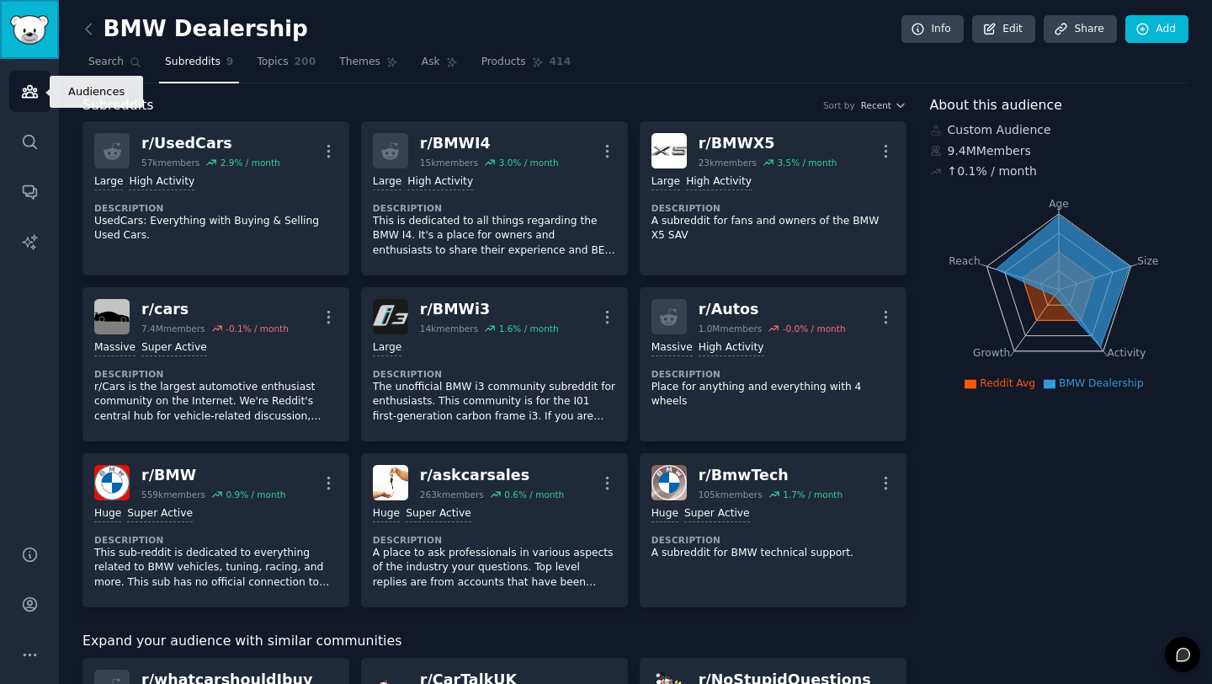
click at [31, 45] on link "Sidebar" at bounding box center [29, 29] width 59 height 59
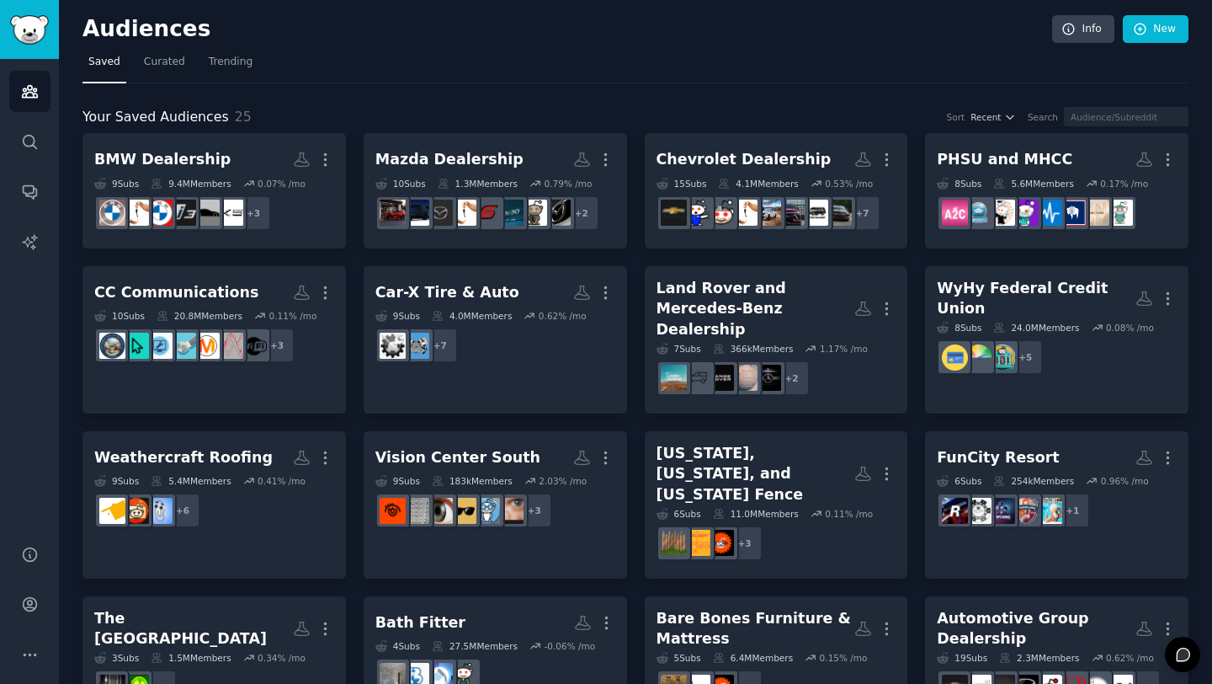
scroll to position [442, 0]
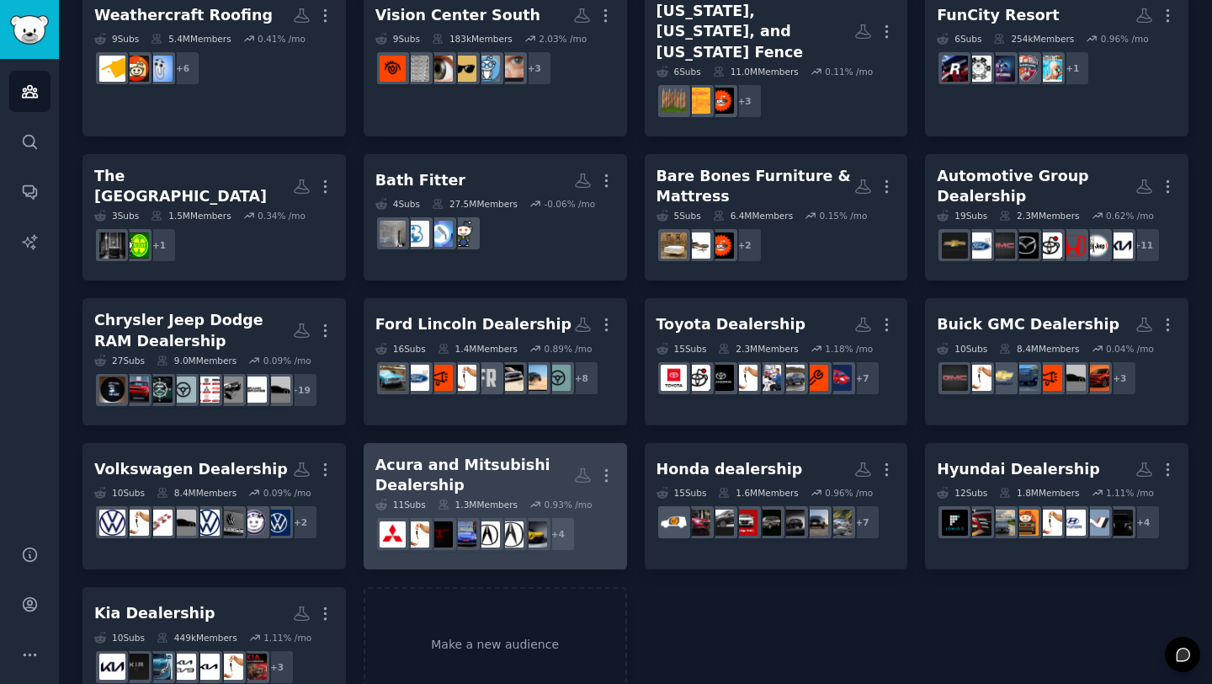
click at [473, 455] on div "Acura and Mitsubishi Dealership" at bounding box center [475, 475] width 199 height 41
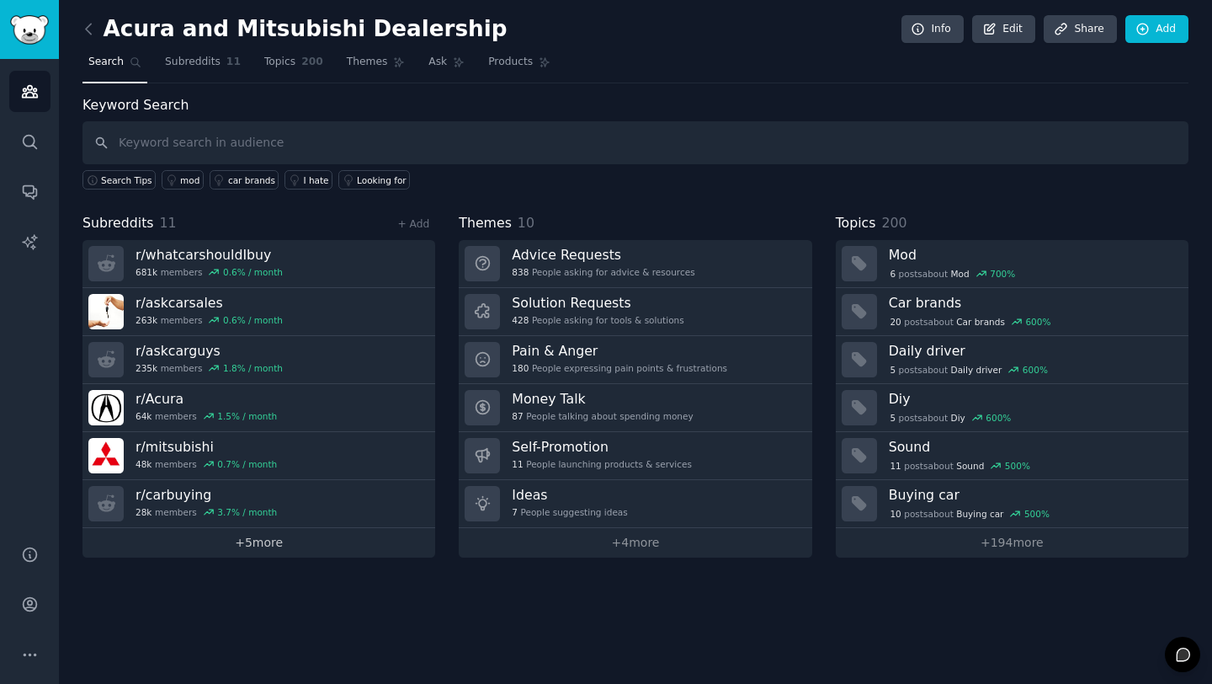
click at [256, 532] on link "+ 5 more" at bounding box center [259, 542] width 353 height 29
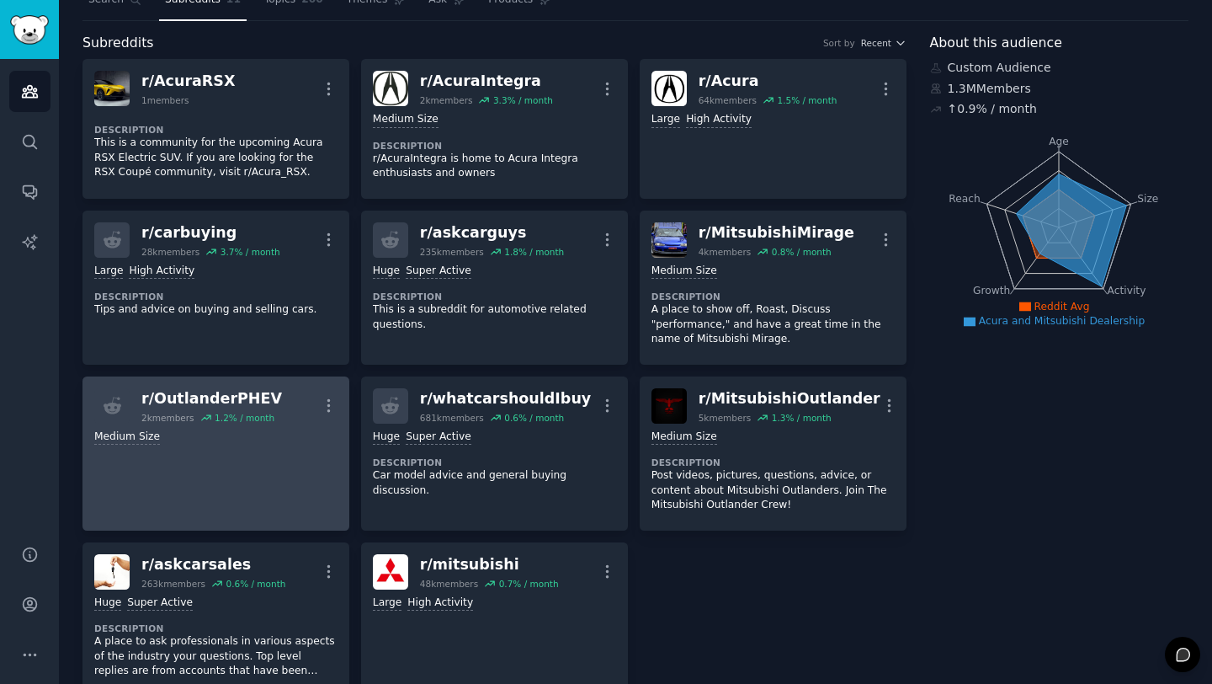
scroll to position [98, 0]
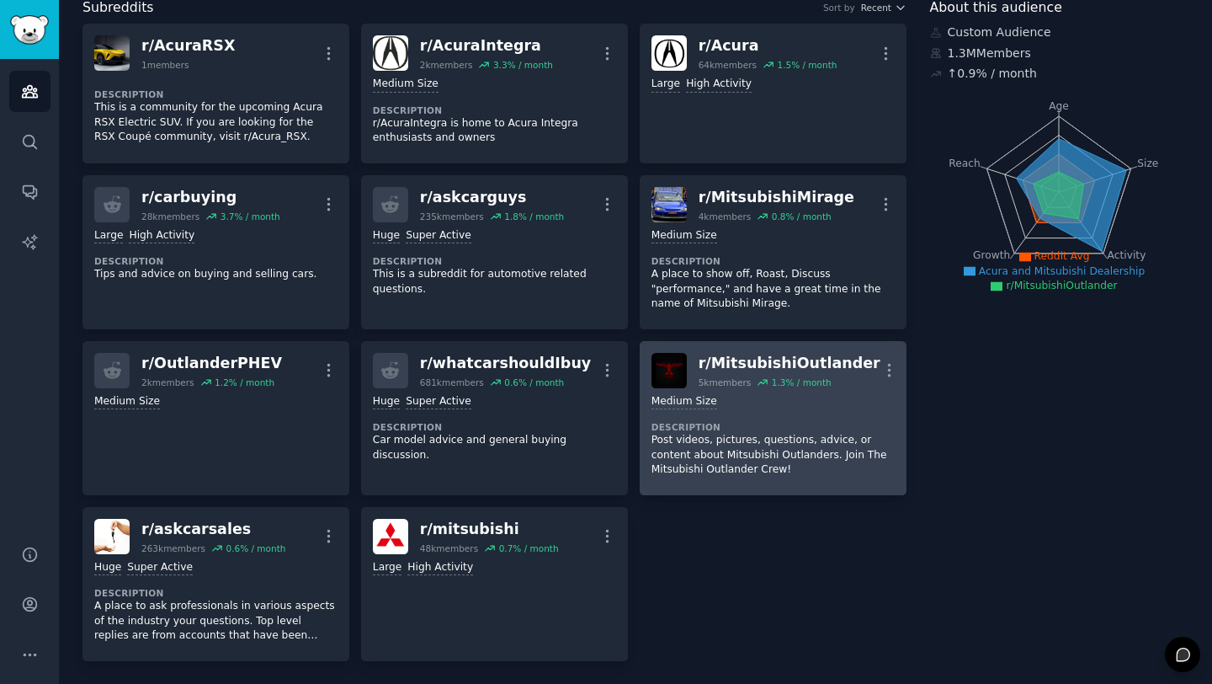
click at [741, 419] on div "Medium Size Description Post videos, pictures, questions, advice, or content ab…" at bounding box center [773, 435] width 243 height 95
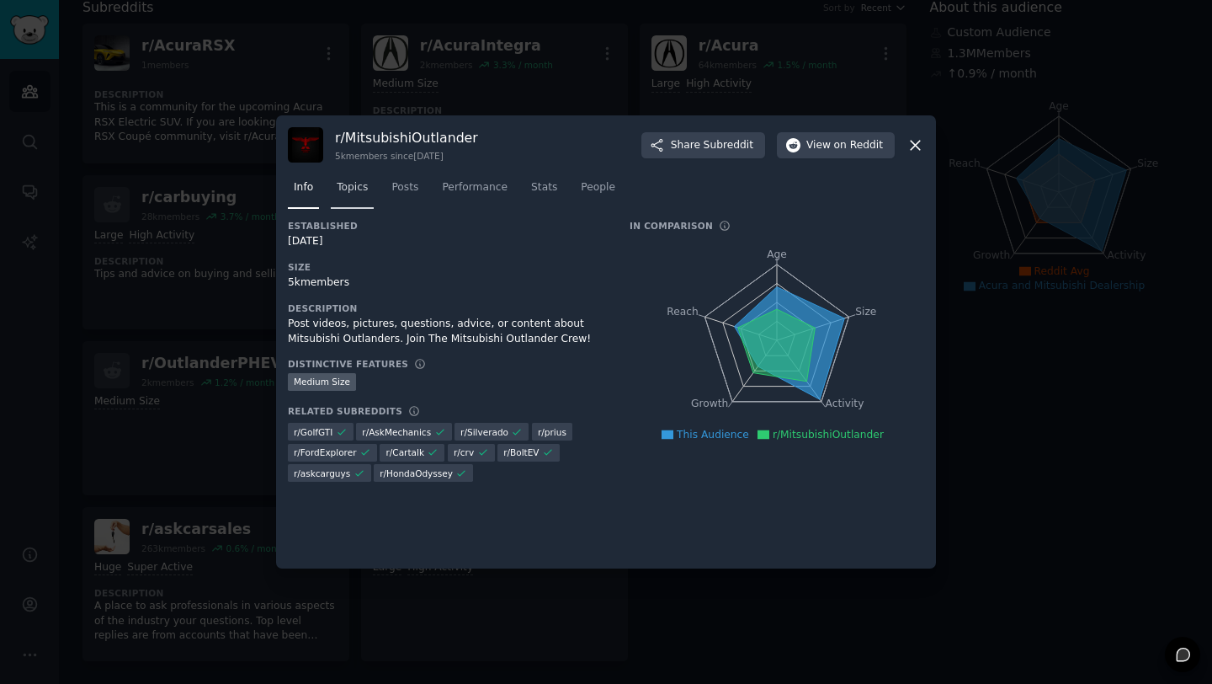
click at [360, 191] on span "Topics" at bounding box center [352, 187] width 31 height 15
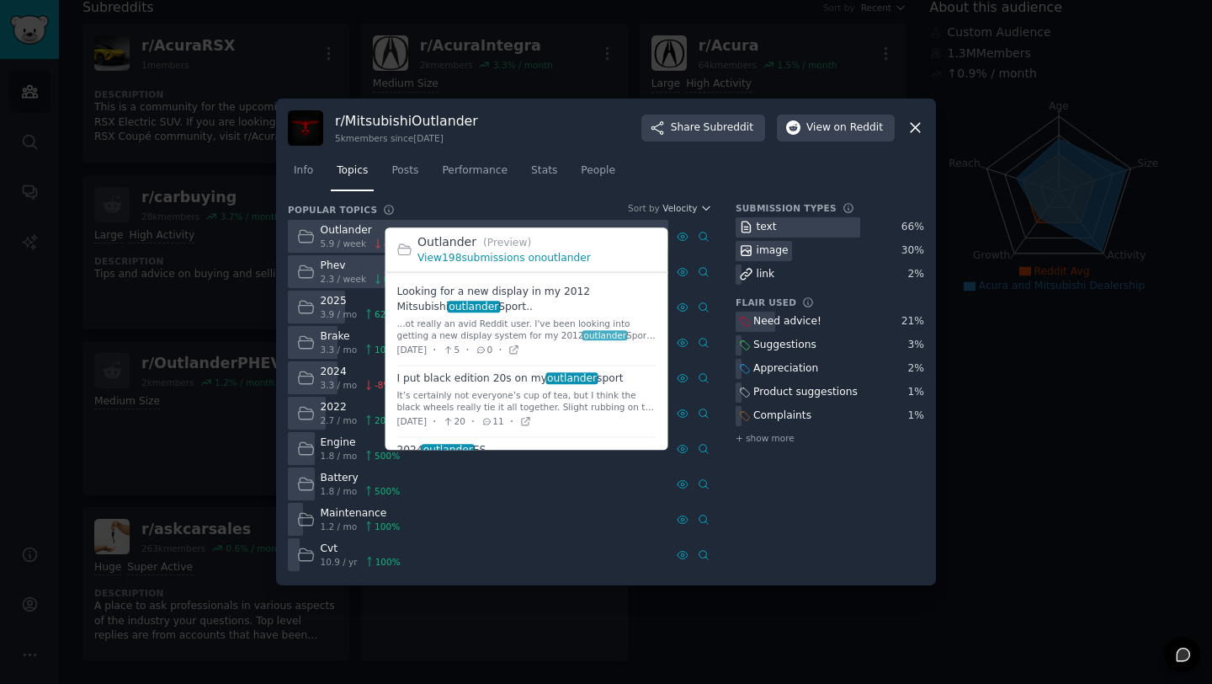
click at [518, 258] on link "View 198 submissions on outlander" at bounding box center [504, 258] width 173 height 12
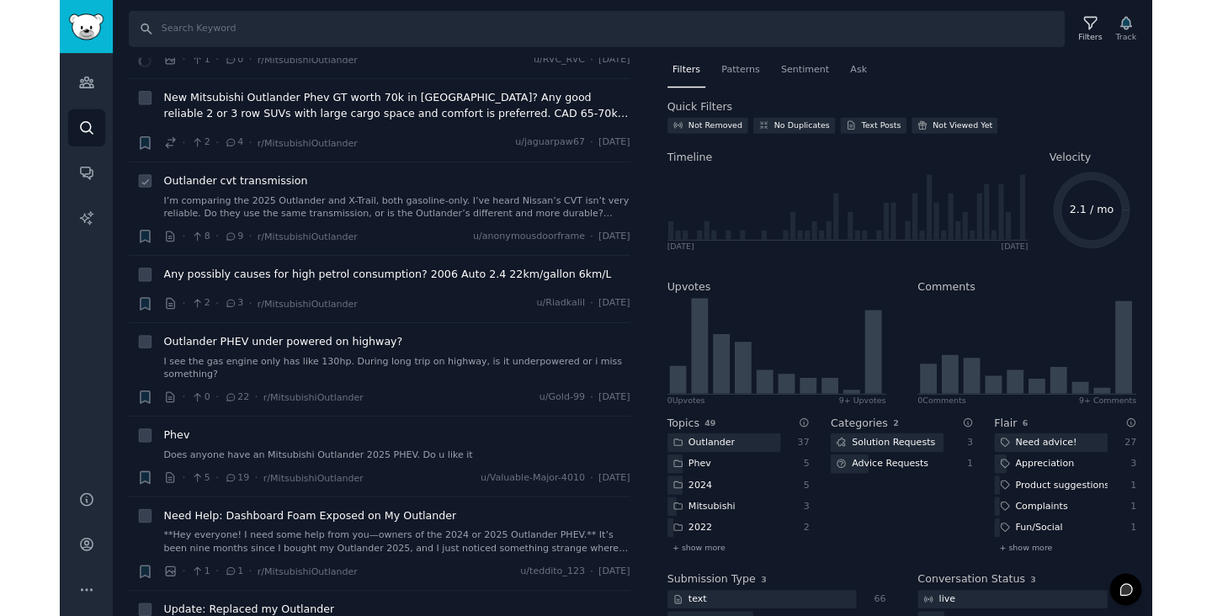
scroll to position [525, 0]
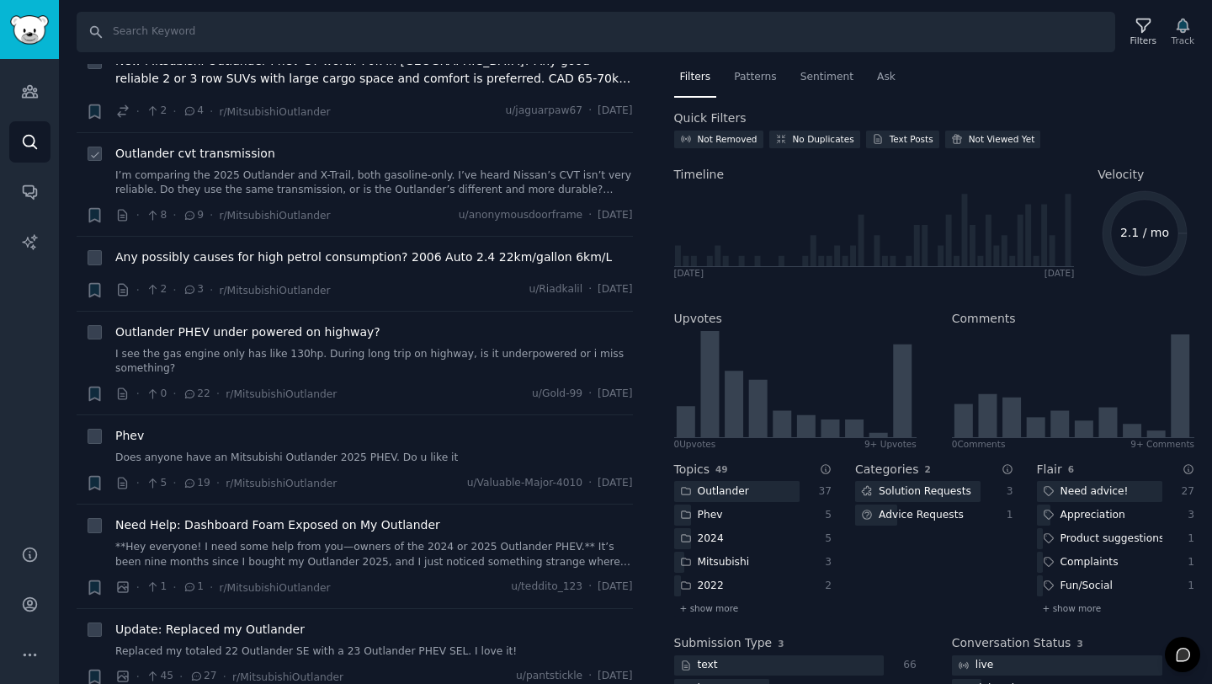
click at [216, 178] on link "I’m comparing the 2025 Outlander and X-Trail, both gasoline-only. I’ve heard Ni…" at bounding box center [374, 182] width 518 height 29
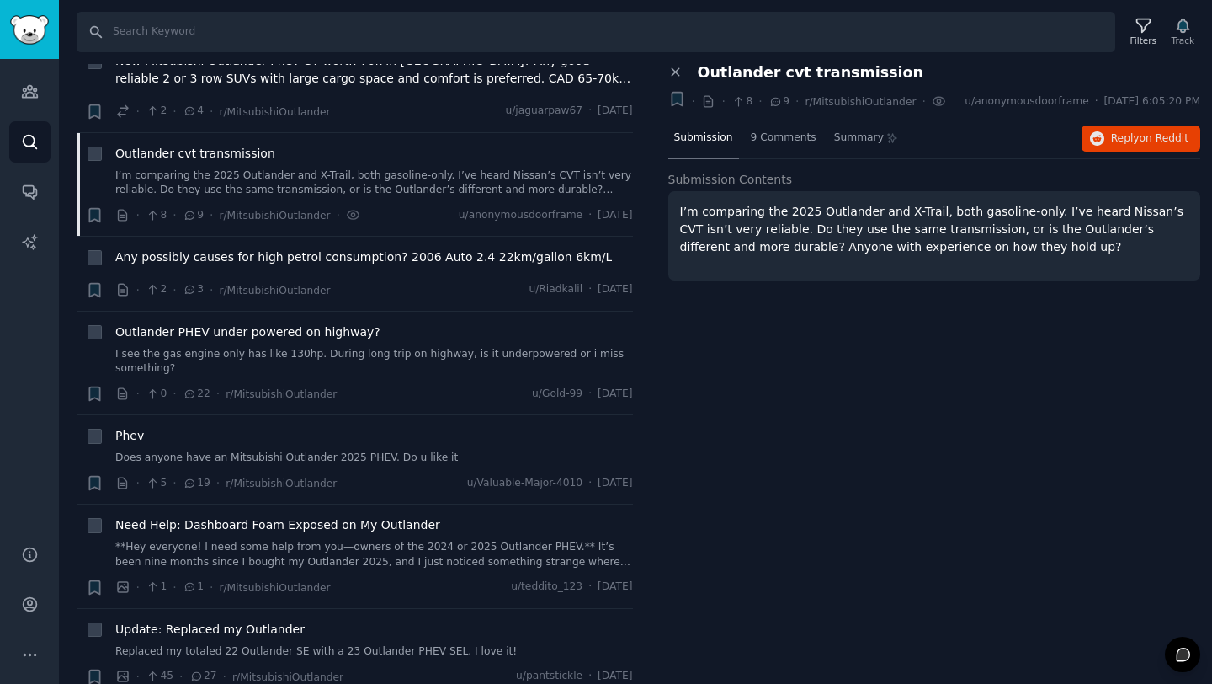
click at [785, 210] on p "I’m comparing the 2025 Outlander and X-Trail, both gasoline-only. I’ve heard Ni…" at bounding box center [934, 229] width 509 height 53
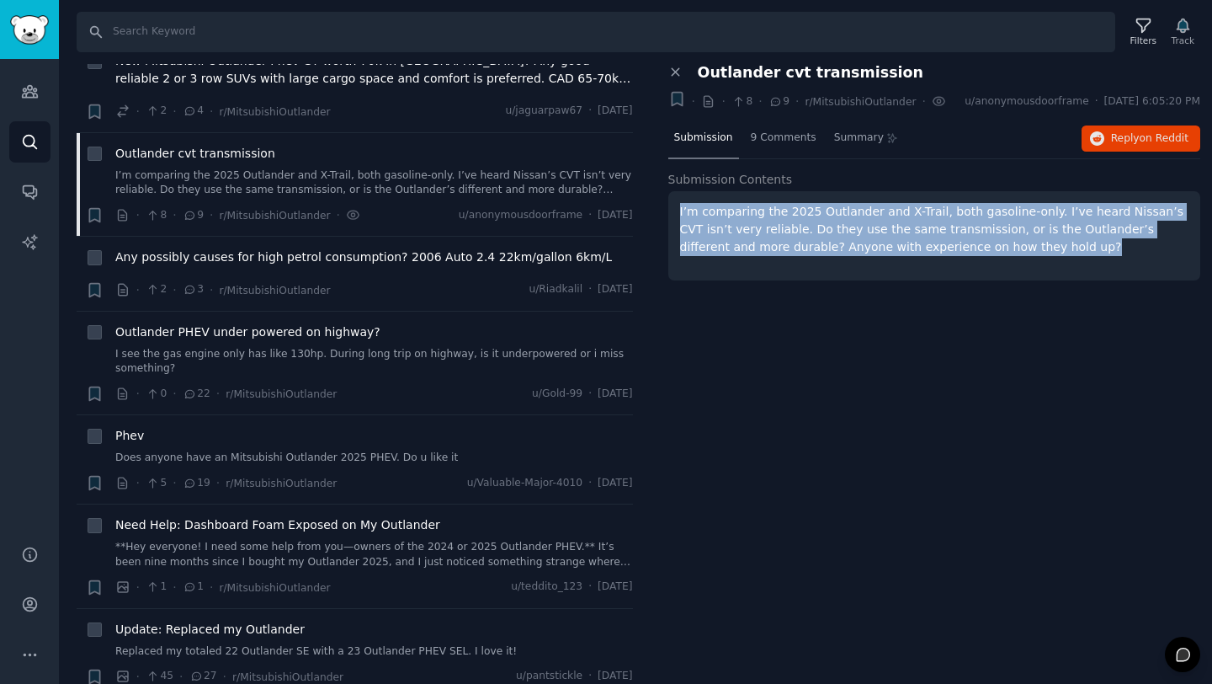
click at [785, 210] on p "I’m comparing the 2025 Outlander and X-Trail, both gasoline-only. I’ve heard Ni…" at bounding box center [934, 229] width 509 height 53
copy p "I’m comparing the 2025 Outlander and X-Trail, both gasoline-only. I’ve heard Ni…"
click at [1137, 143] on span "Reply on Reddit" at bounding box center [1149, 138] width 77 height 15
